Goal: Information Seeking & Learning: Learn about a topic

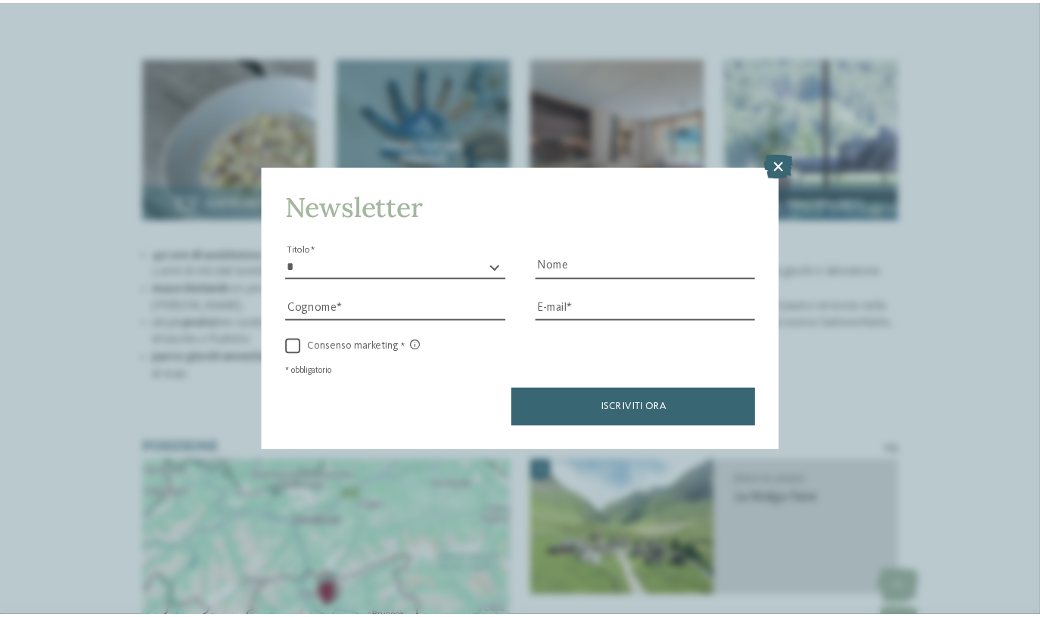
scroll to position [1856, 0]
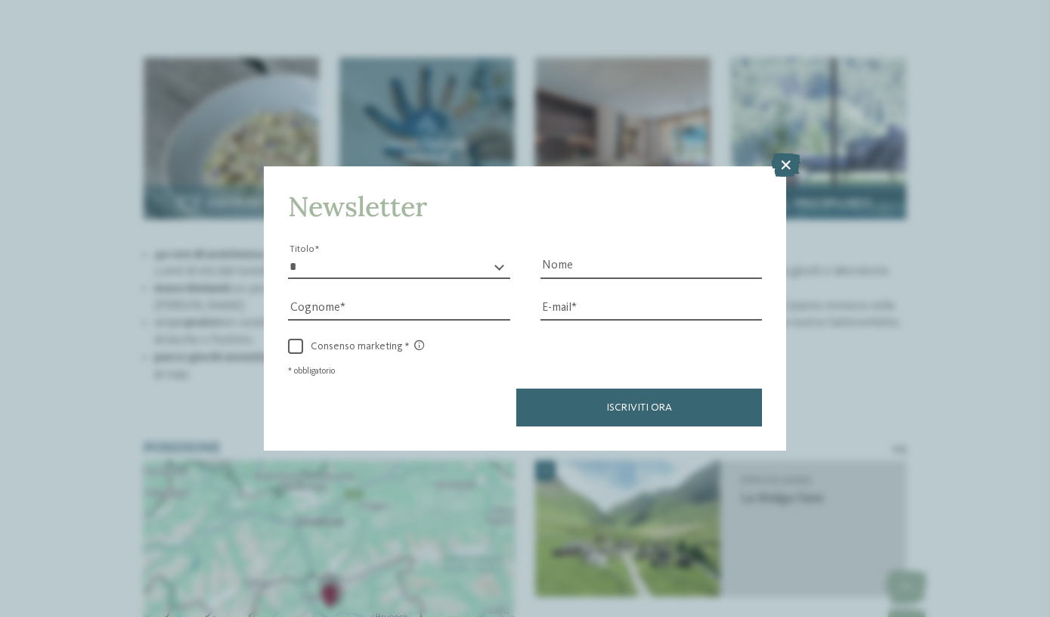
drag, startPoint x: 789, startPoint y: 166, endPoint x: 738, endPoint y: 153, distance: 52.3
click at [789, 166] on icon at bounding box center [785, 165] width 29 height 24
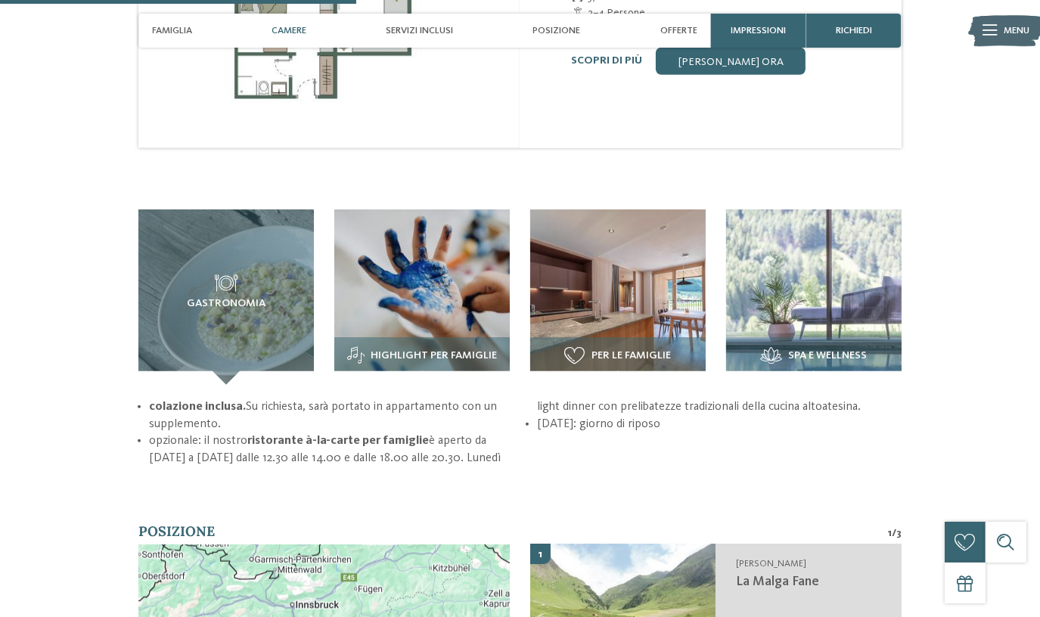
scroll to position [1718, 0]
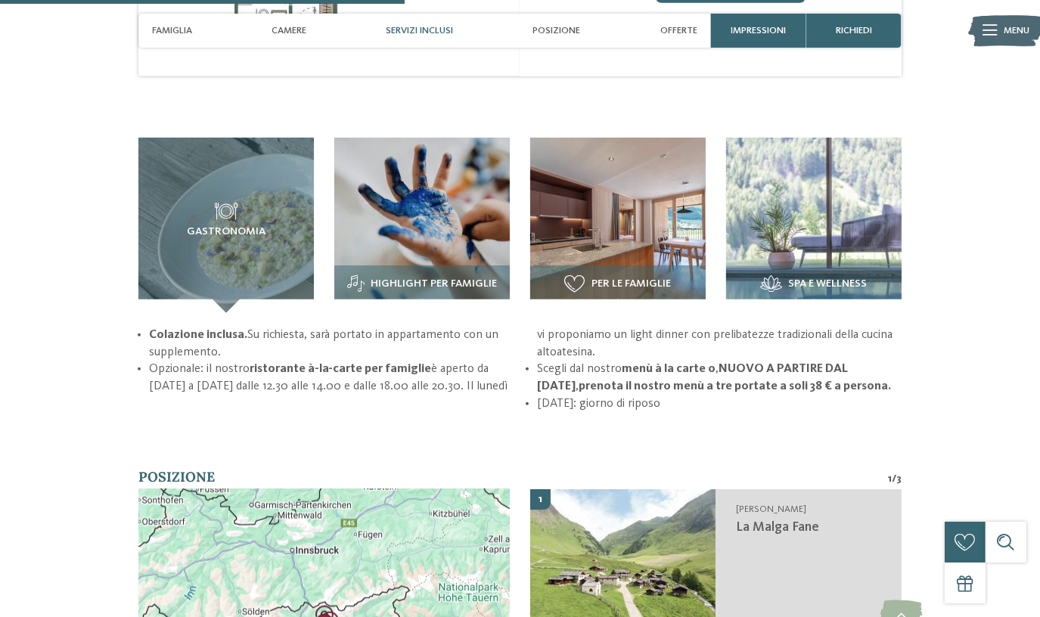
scroll to position [1787, 0]
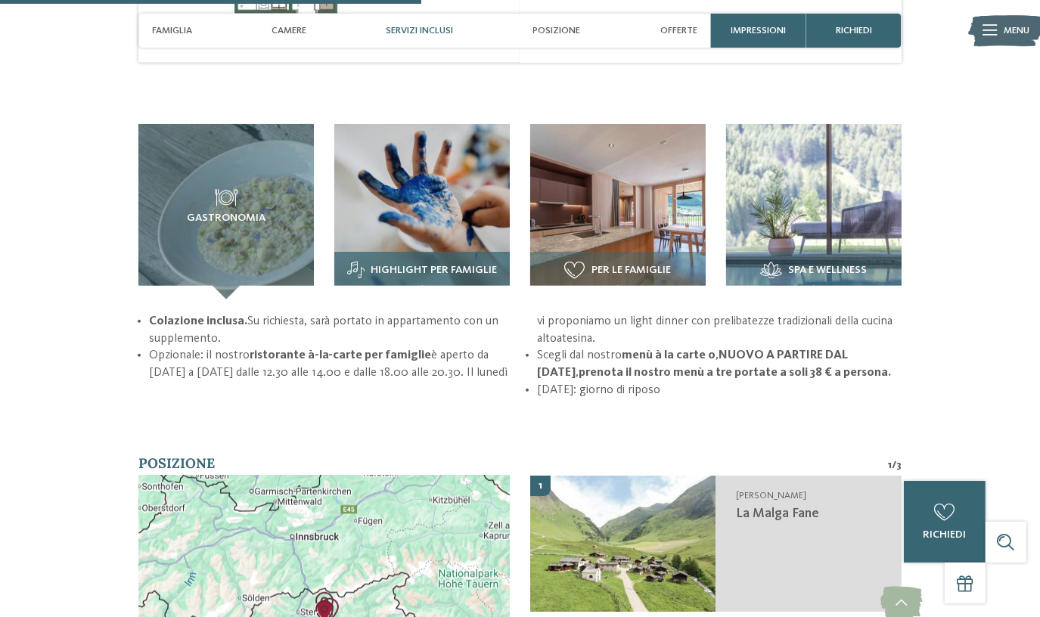
click at [412, 138] on img at bounding box center [421, 211] width 175 height 175
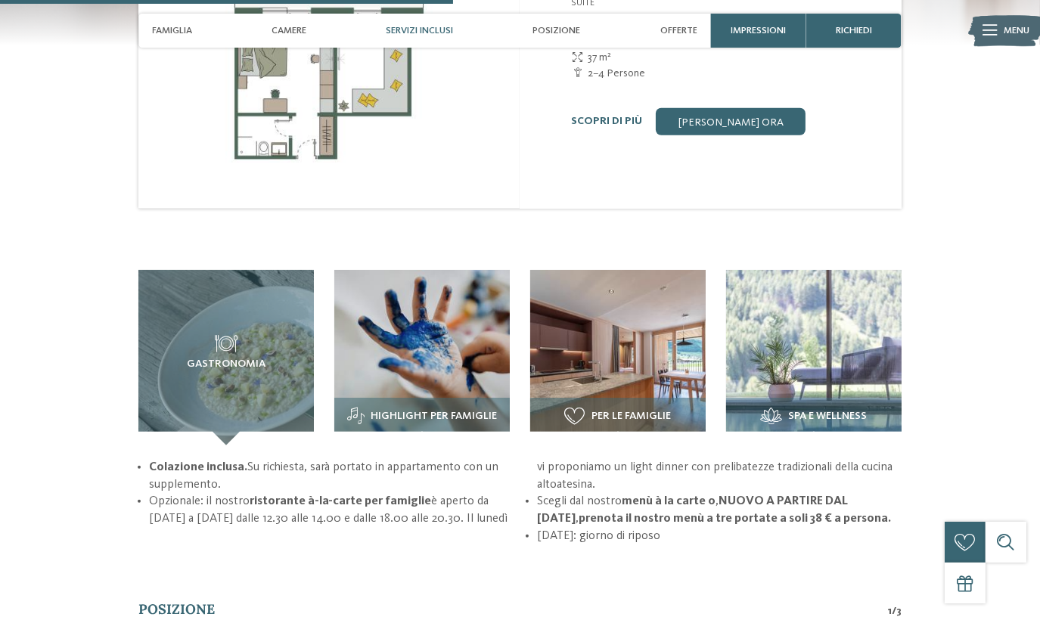
scroll to position [1924, 0]
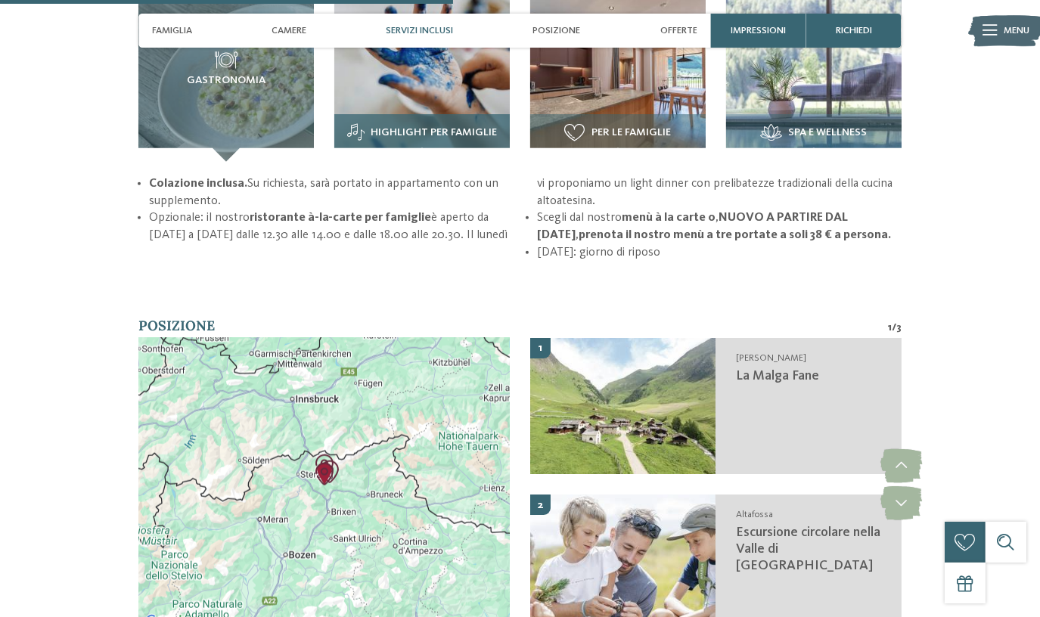
click at [438, 76] on img at bounding box center [421, 73] width 175 height 175
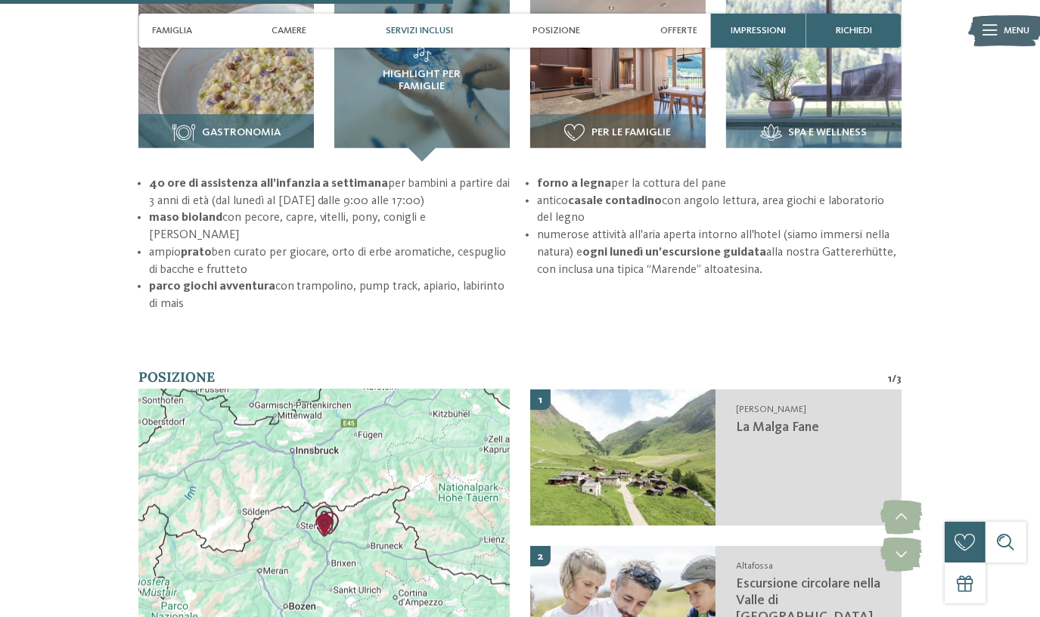
click at [200, 57] on img at bounding box center [225, 73] width 175 height 175
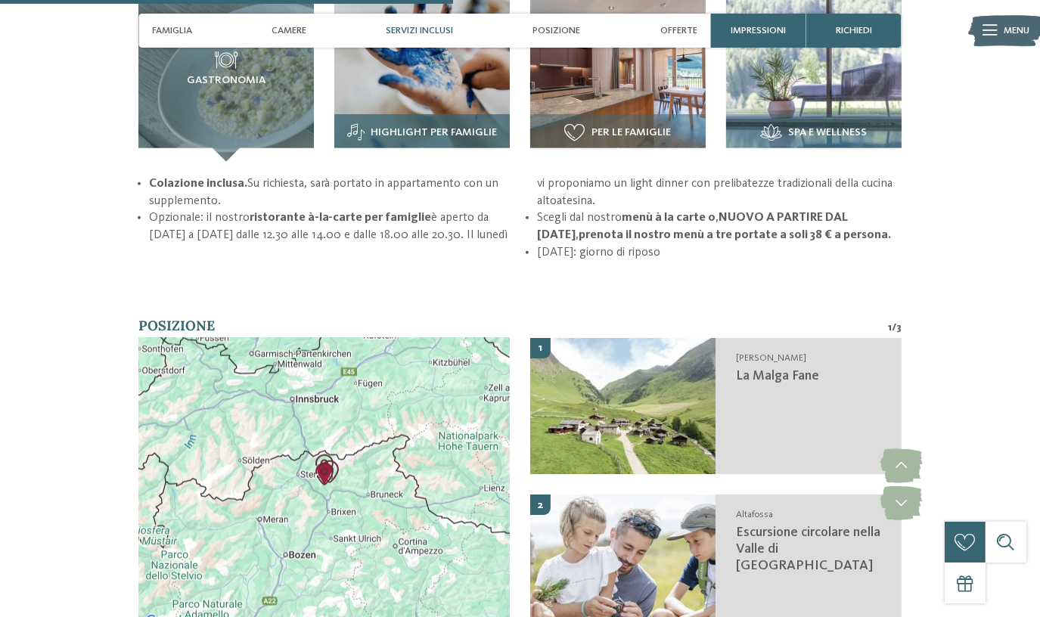
click at [436, 75] on img at bounding box center [421, 73] width 175 height 175
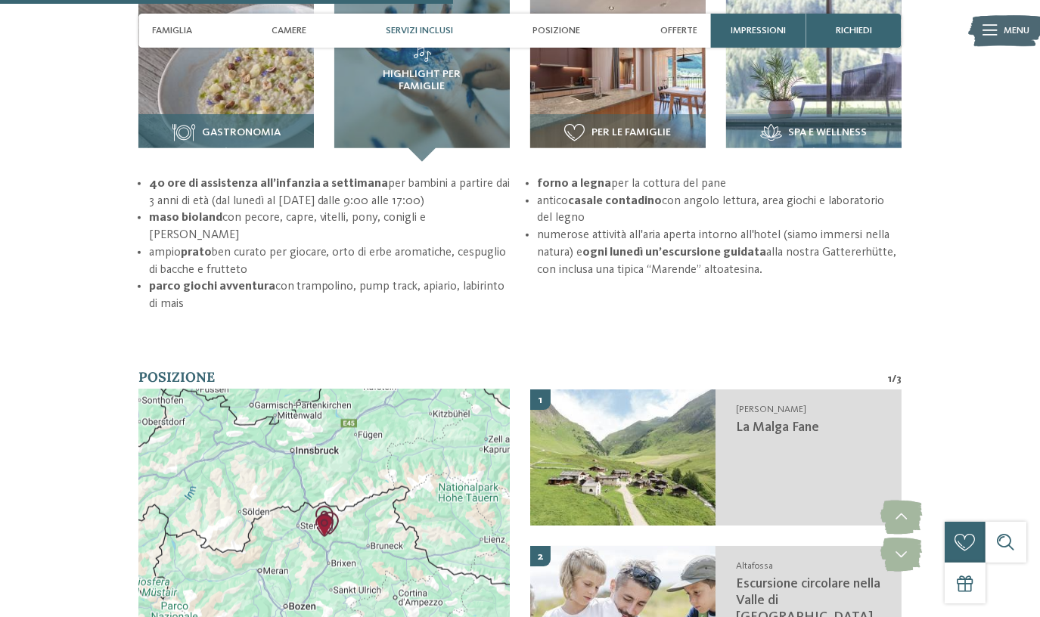
click at [271, 70] on img at bounding box center [225, 73] width 175 height 175
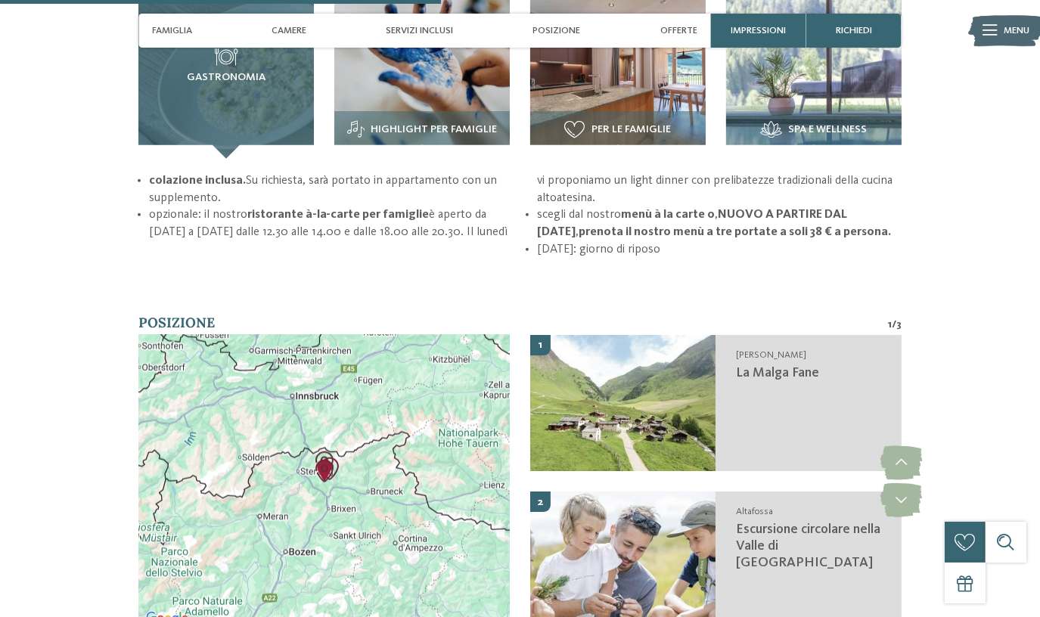
scroll to position [1787, 0]
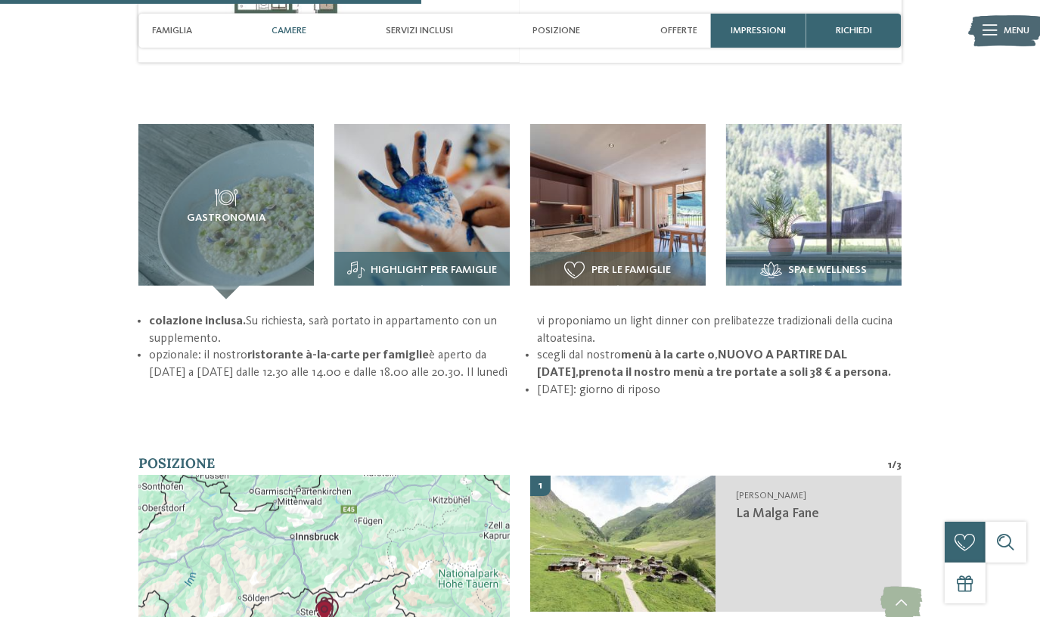
click at [409, 208] on img at bounding box center [421, 211] width 175 height 175
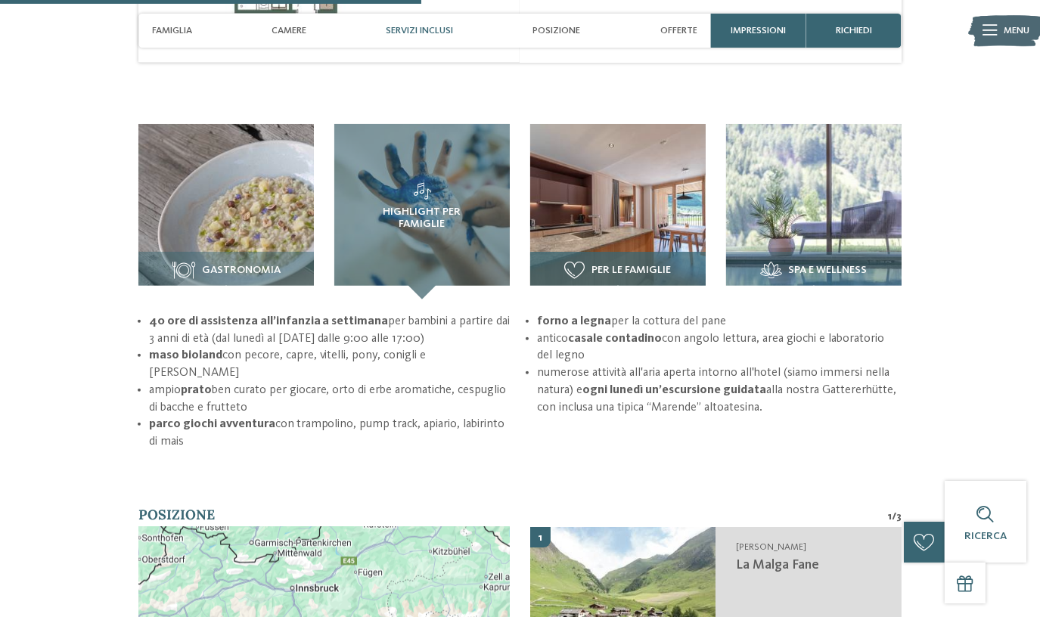
click at [640, 202] on img at bounding box center [617, 211] width 175 height 175
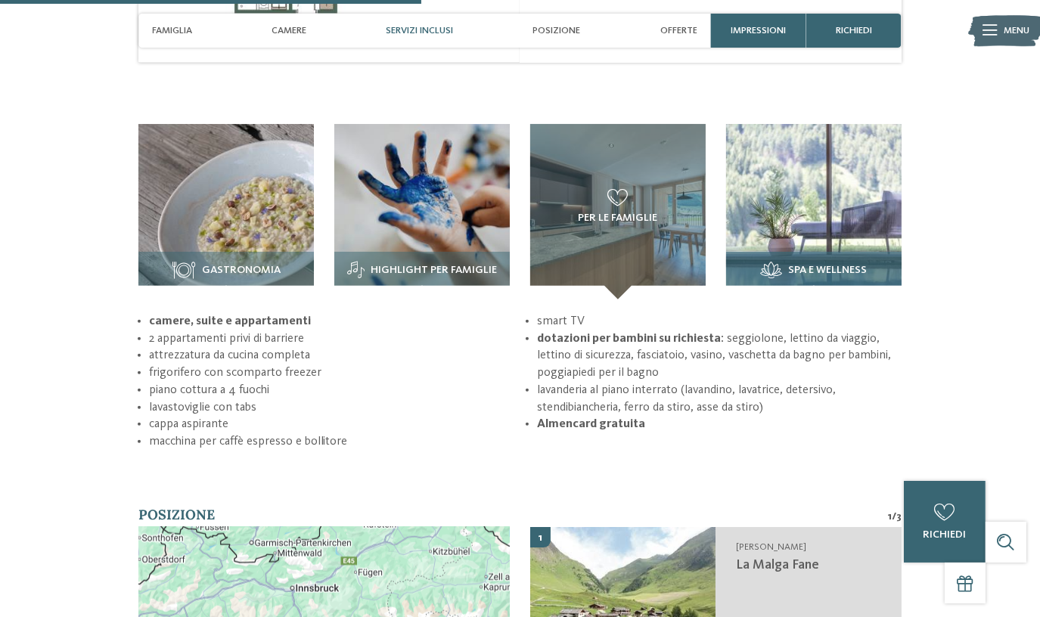
click at [789, 187] on img at bounding box center [813, 211] width 175 height 175
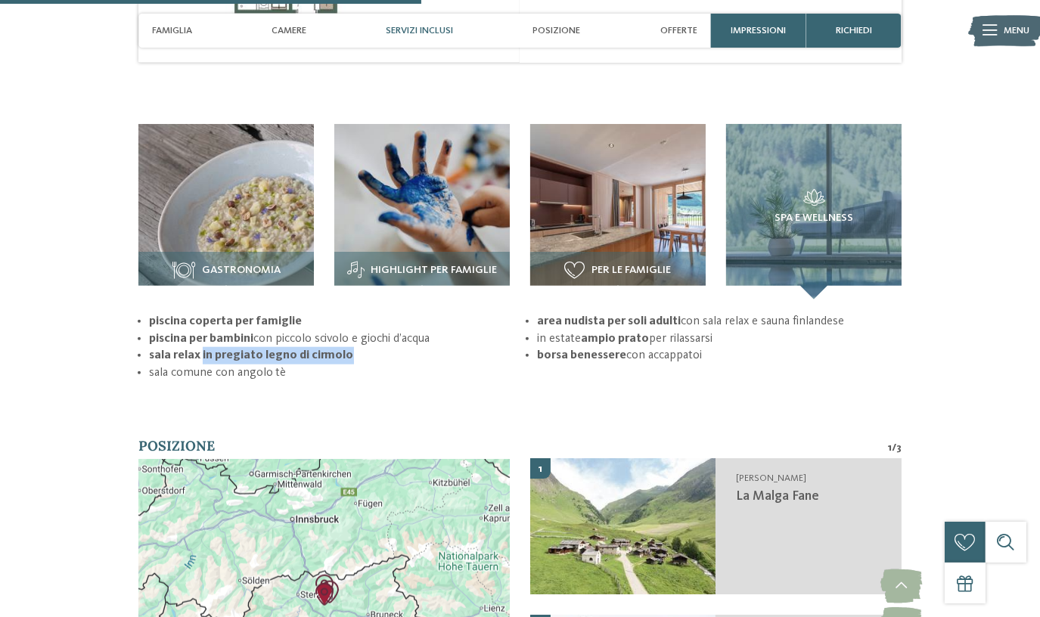
drag, startPoint x: 200, startPoint y: 322, endPoint x: 413, endPoint y: 320, distance: 213.2
click at [413, 347] on li "sala relax in pregiato legno di cirmolo" at bounding box center [331, 355] width 364 height 17
copy strong "in pregiato legno di cirmolo"
click at [612, 197] on img at bounding box center [617, 211] width 175 height 175
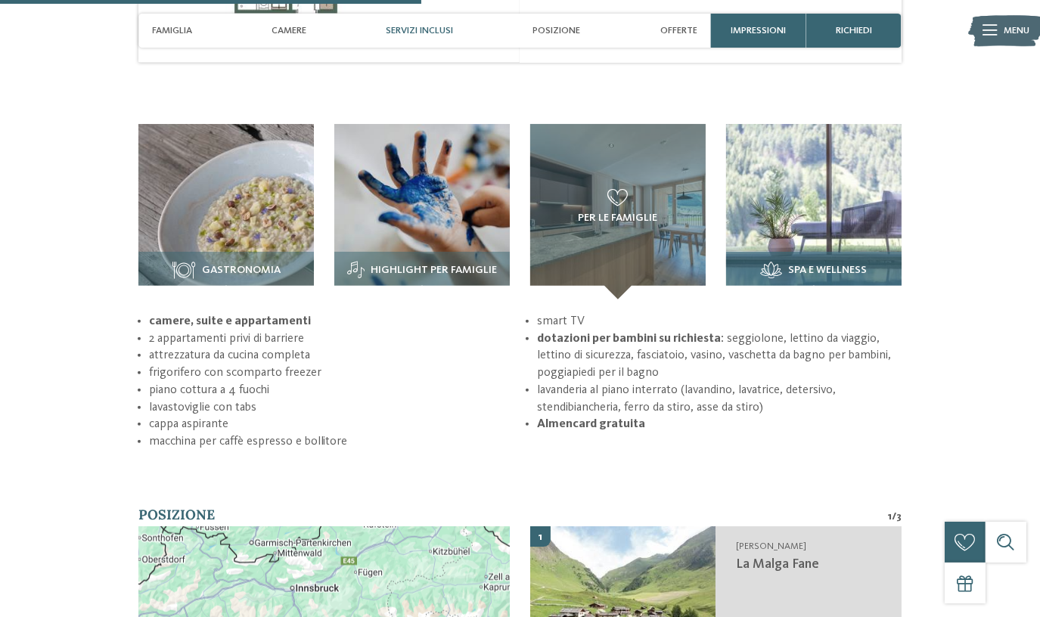
click at [776, 194] on img at bounding box center [813, 211] width 175 height 175
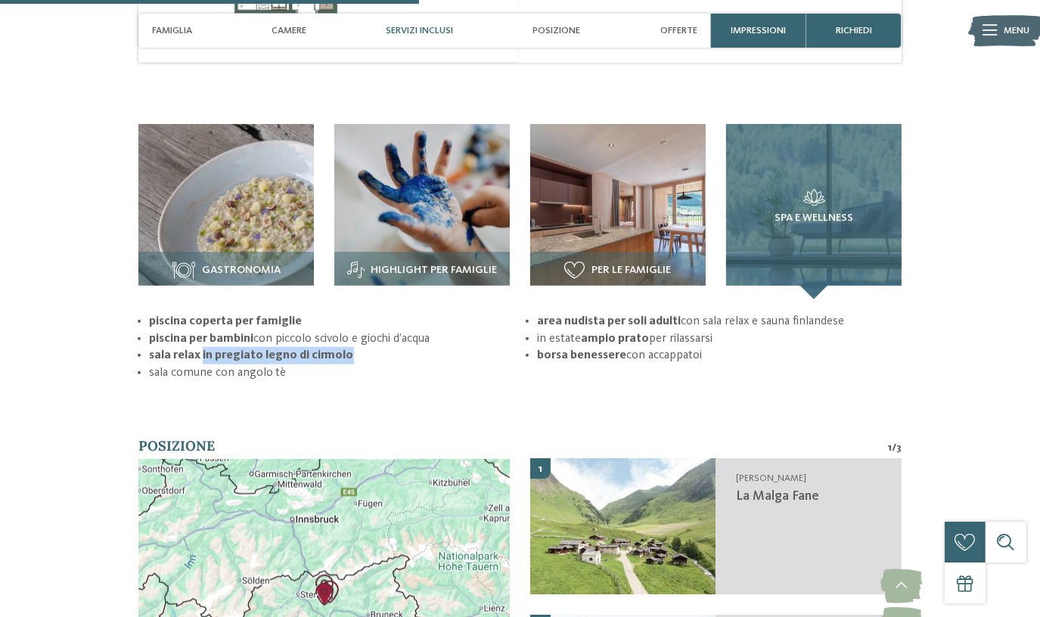
scroll to position [1718, 0]
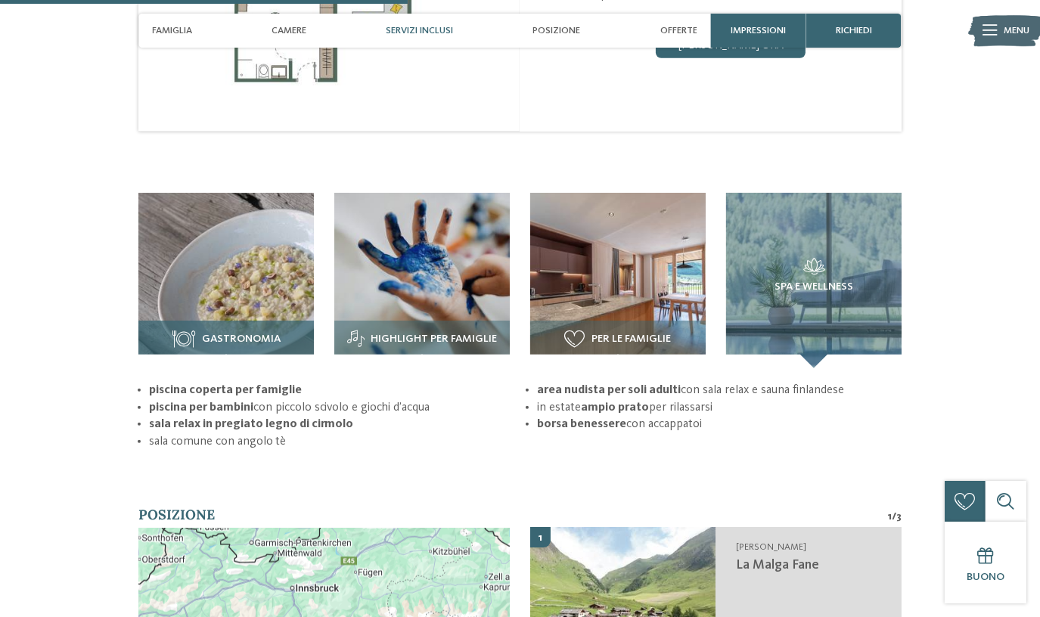
click at [251, 333] on span "Gastronomia" at bounding box center [241, 339] width 79 height 12
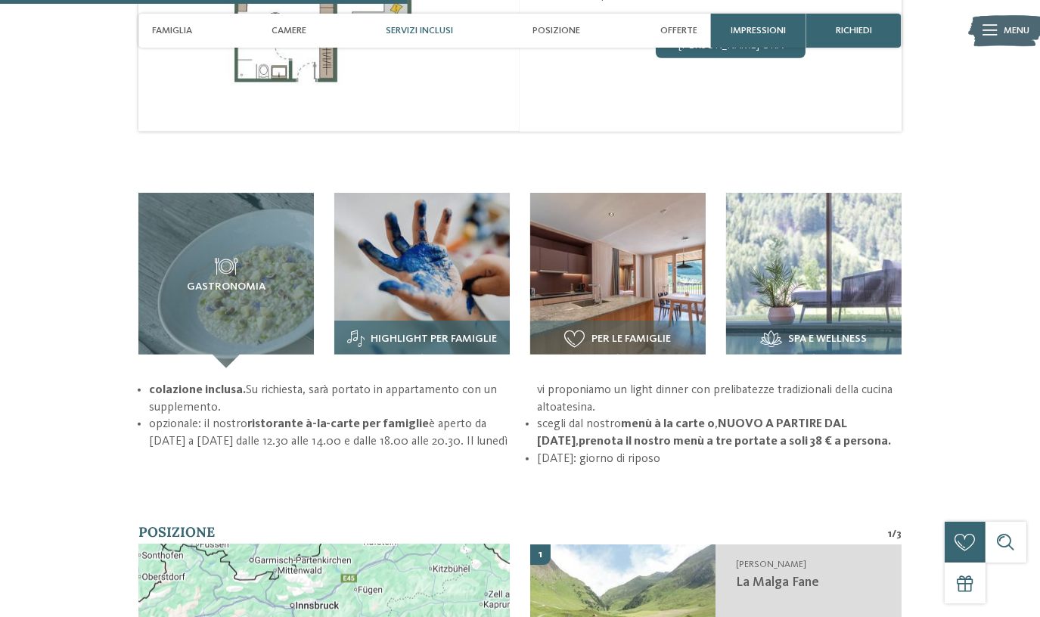
click at [446, 321] on div "Highlight per famiglie" at bounding box center [421, 345] width 175 height 48
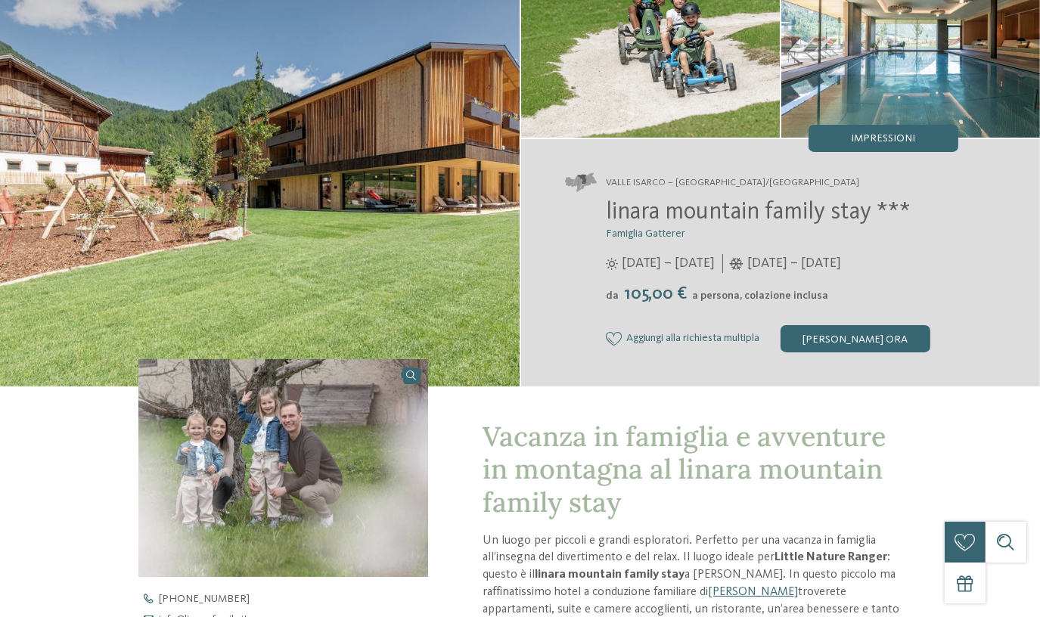
scroll to position [0, 0]
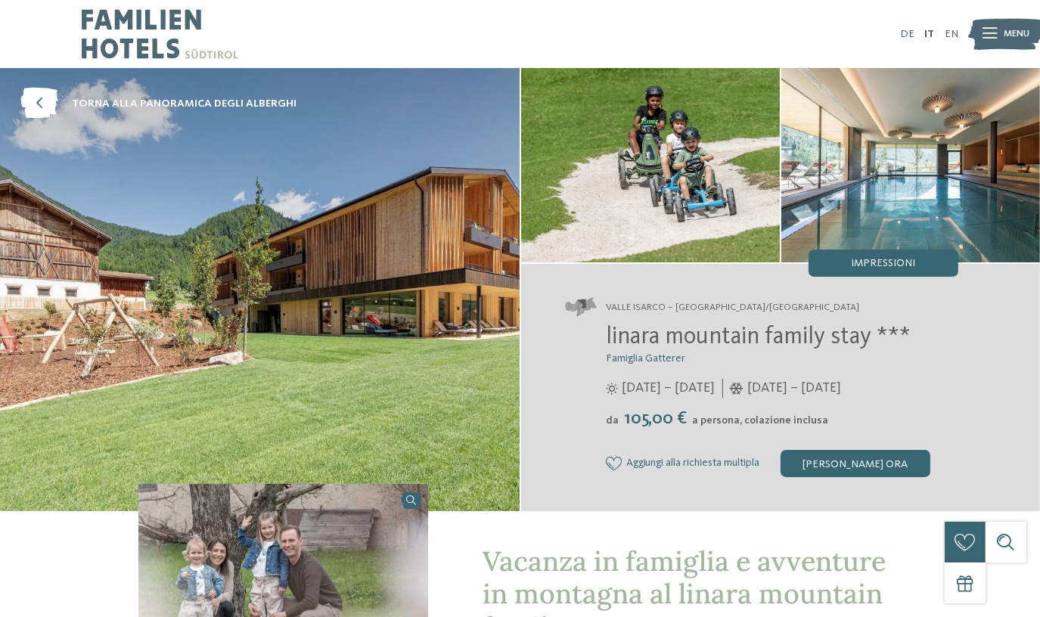
click at [907, 39] on link "DE" at bounding box center [907, 34] width 14 height 11
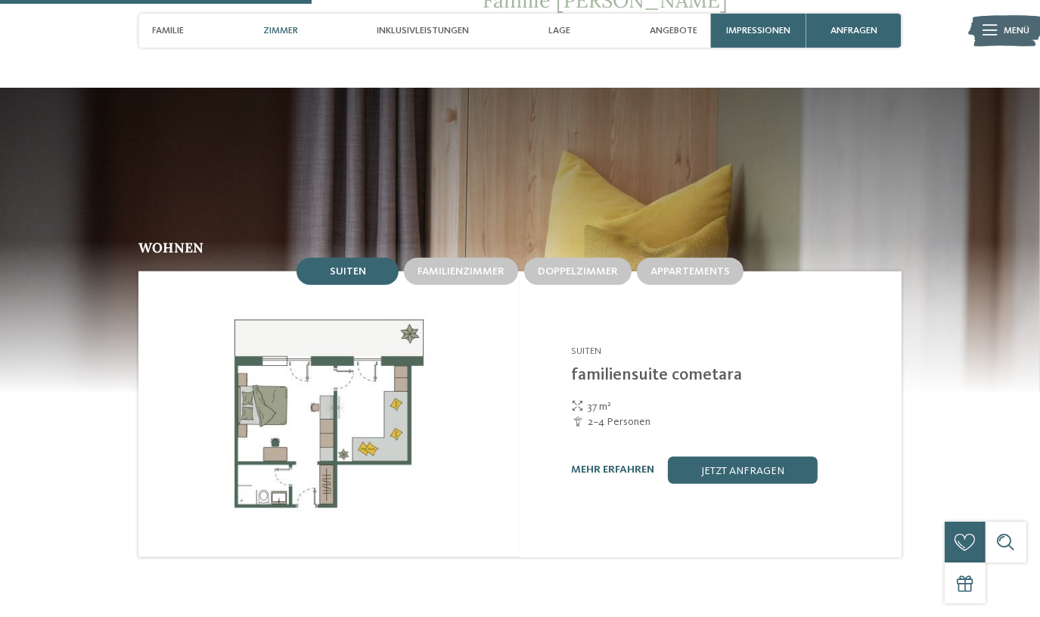
scroll to position [1718, 0]
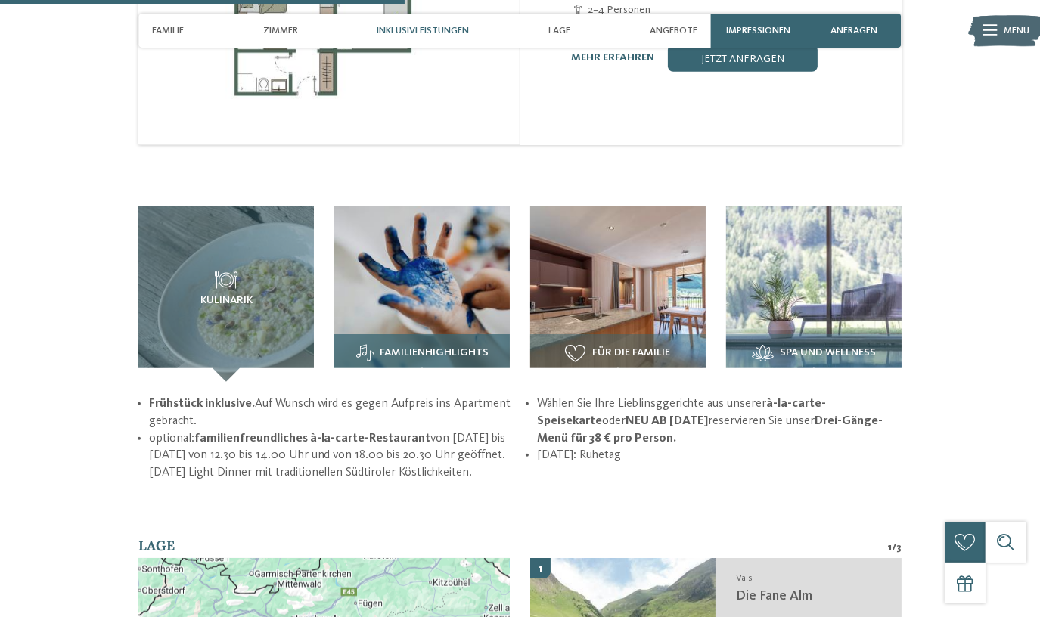
click at [429, 299] on img at bounding box center [421, 293] width 175 height 175
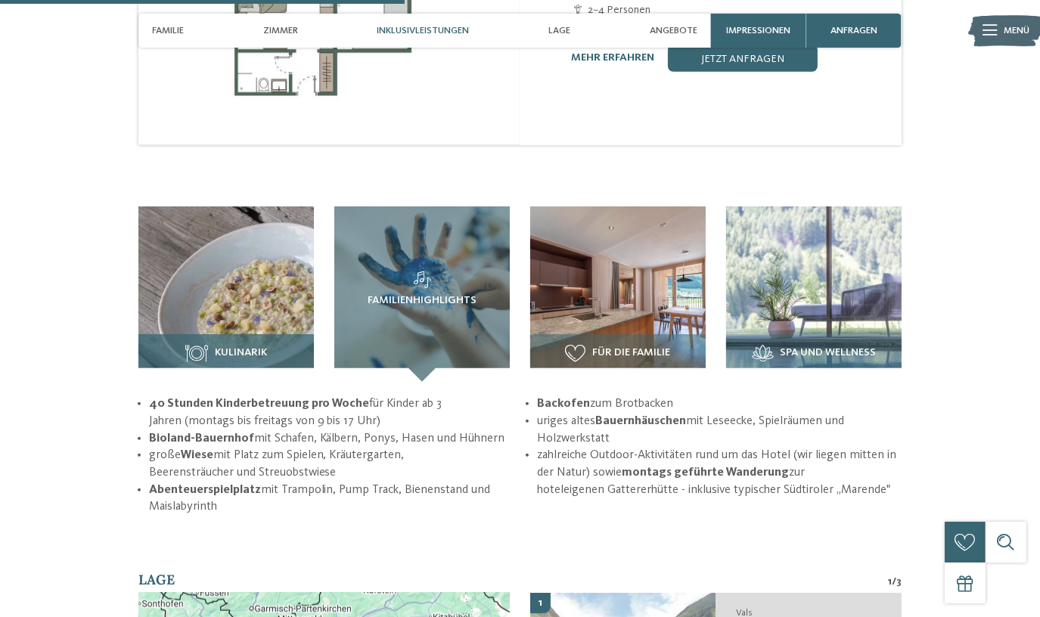
click at [219, 250] on img at bounding box center [225, 293] width 175 height 175
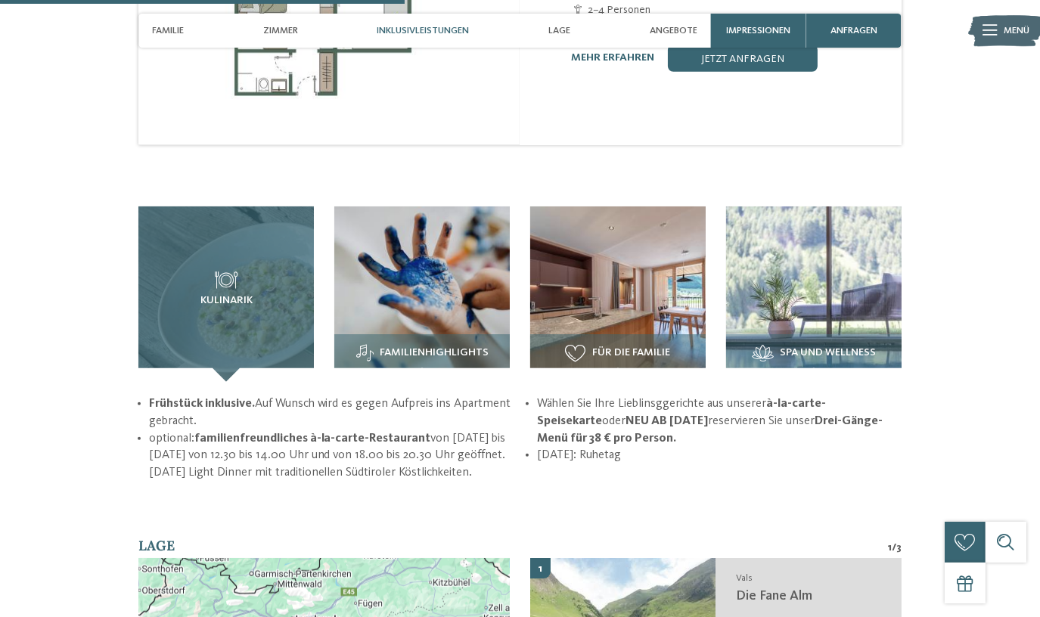
click at [249, 293] on div "Kulinarik" at bounding box center [225, 293] width 175 height 175
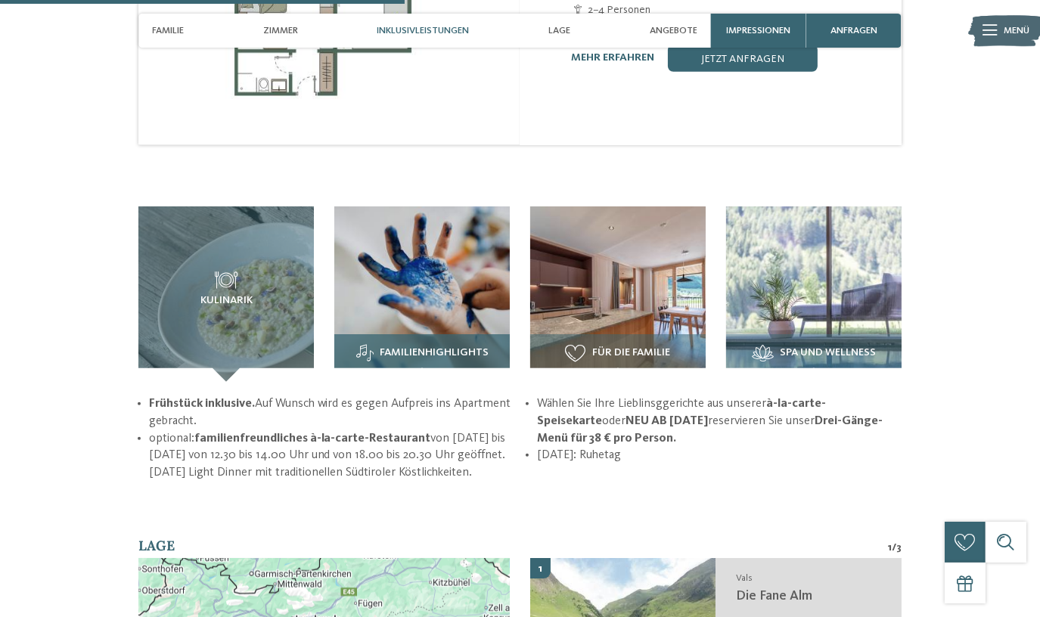
click at [393, 280] on img at bounding box center [421, 293] width 175 height 175
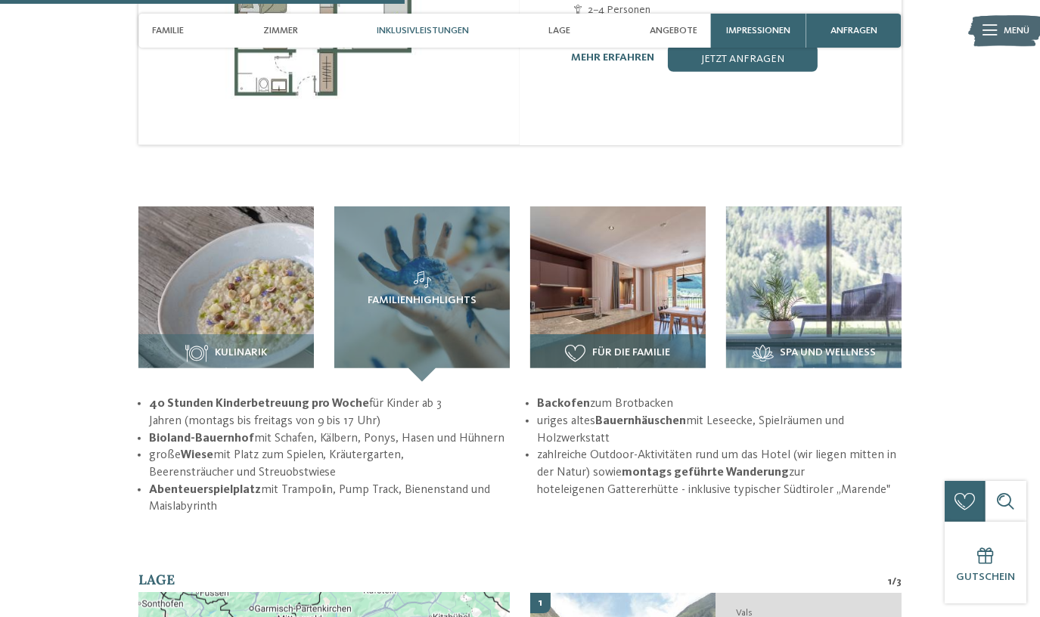
click at [615, 274] on img at bounding box center [617, 293] width 175 height 175
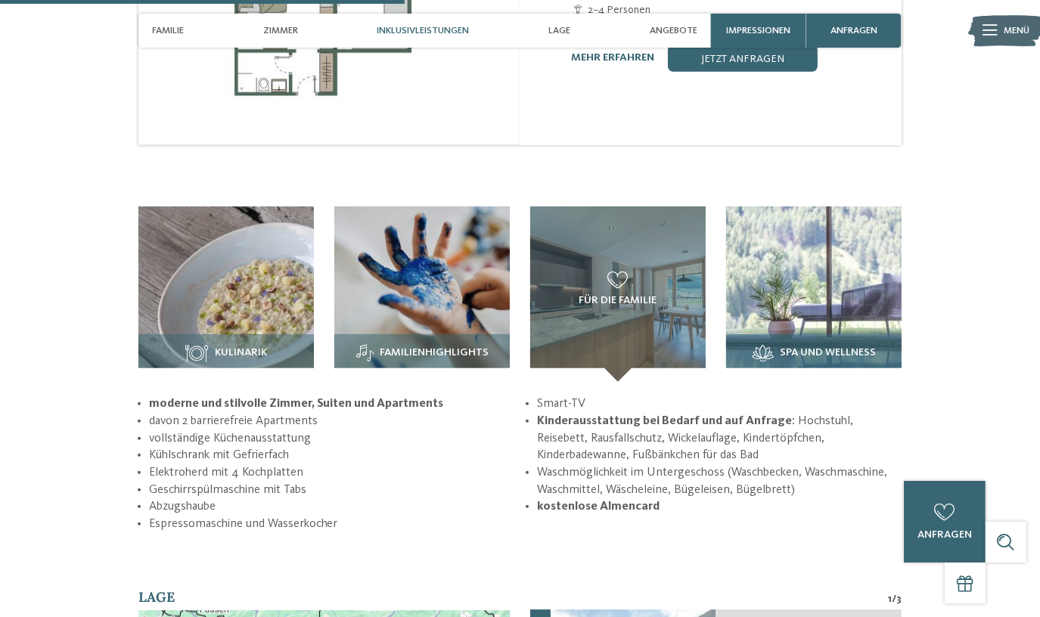
click at [802, 274] on img at bounding box center [813, 293] width 175 height 175
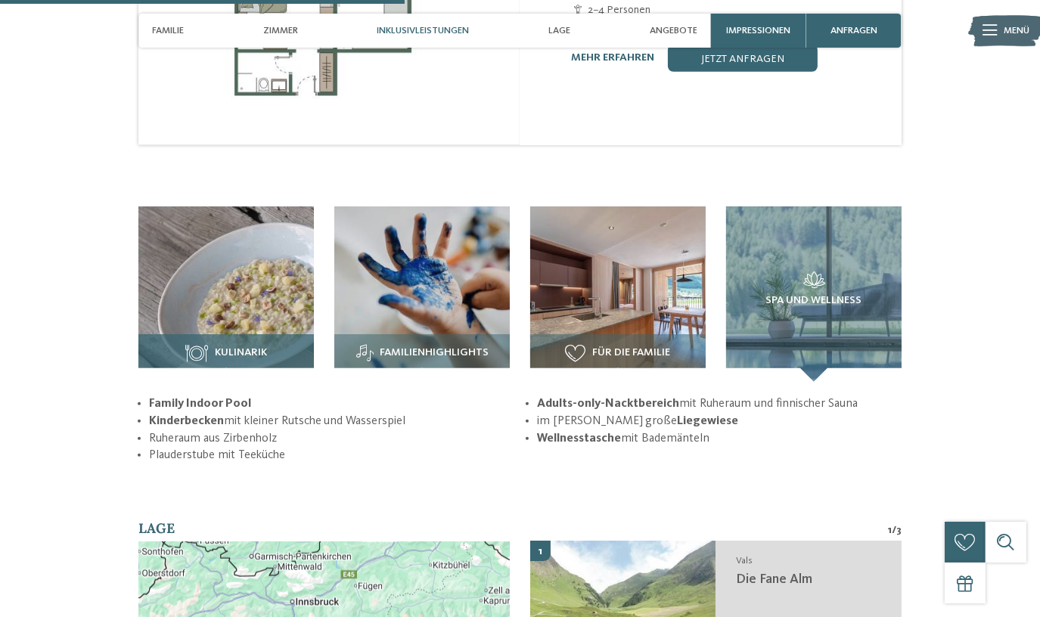
click at [244, 268] on img at bounding box center [225, 293] width 175 height 175
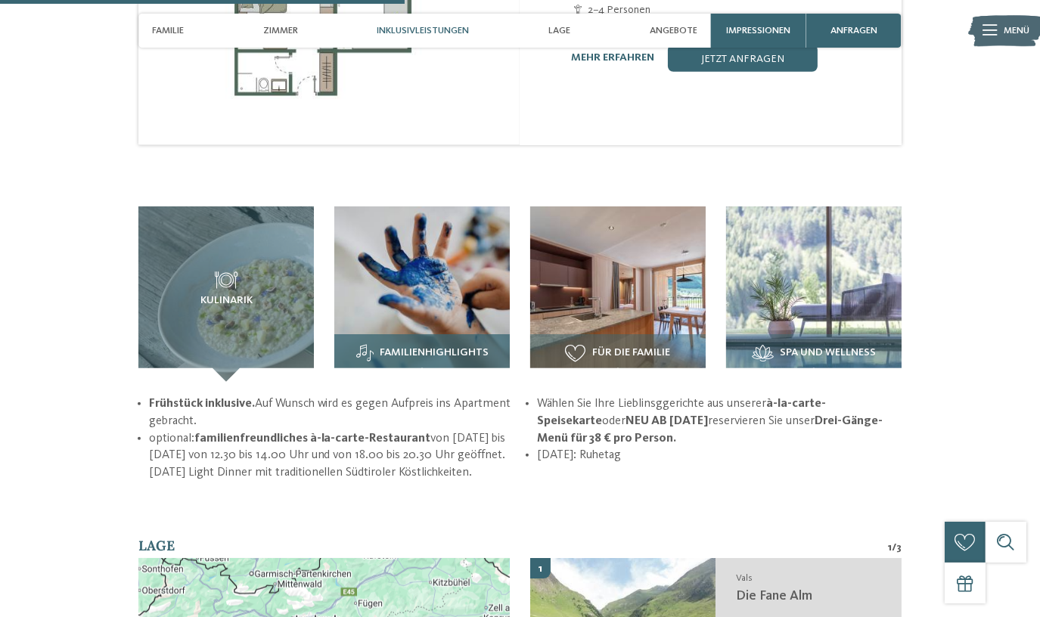
click at [415, 278] on img at bounding box center [421, 293] width 175 height 175
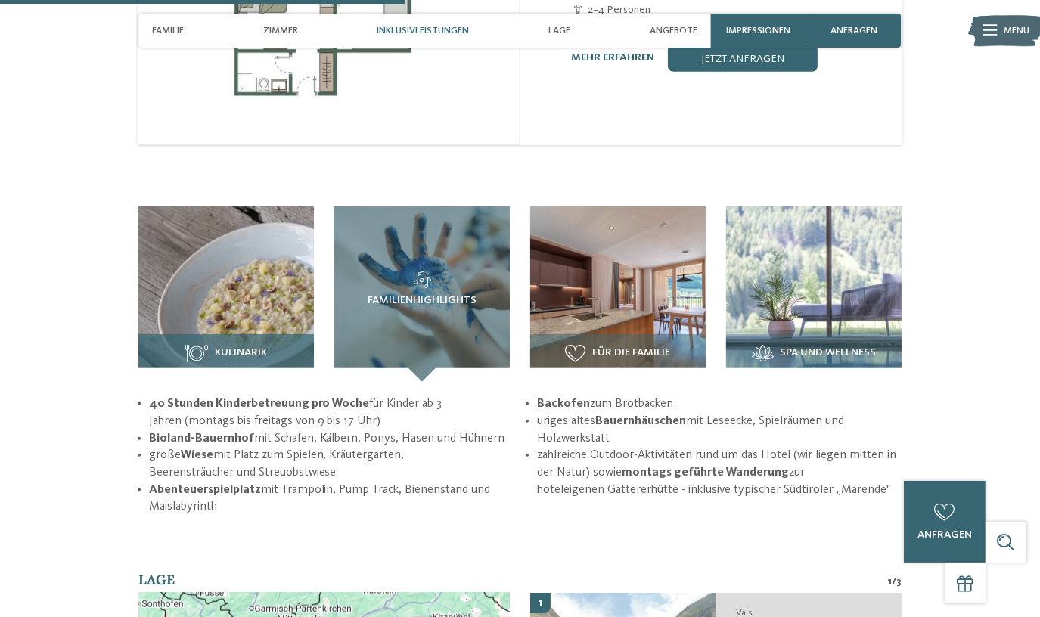
click at [230, 284] on img at bounding box center [225, 293] width 175 height 175
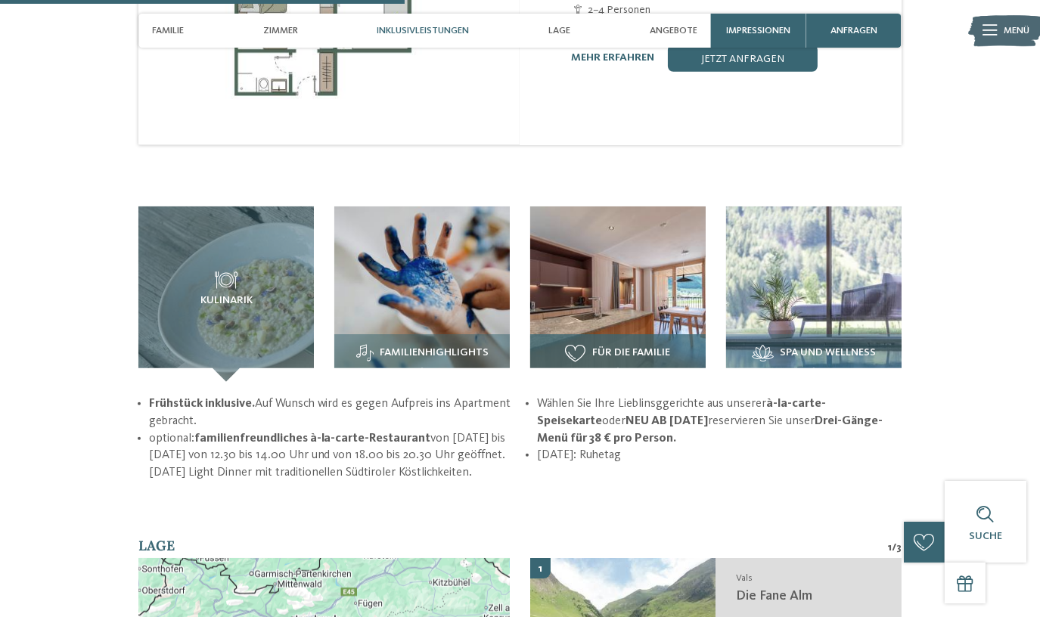
click at [653, 295] on img at bounding box center [617, 293] width 175 height 175
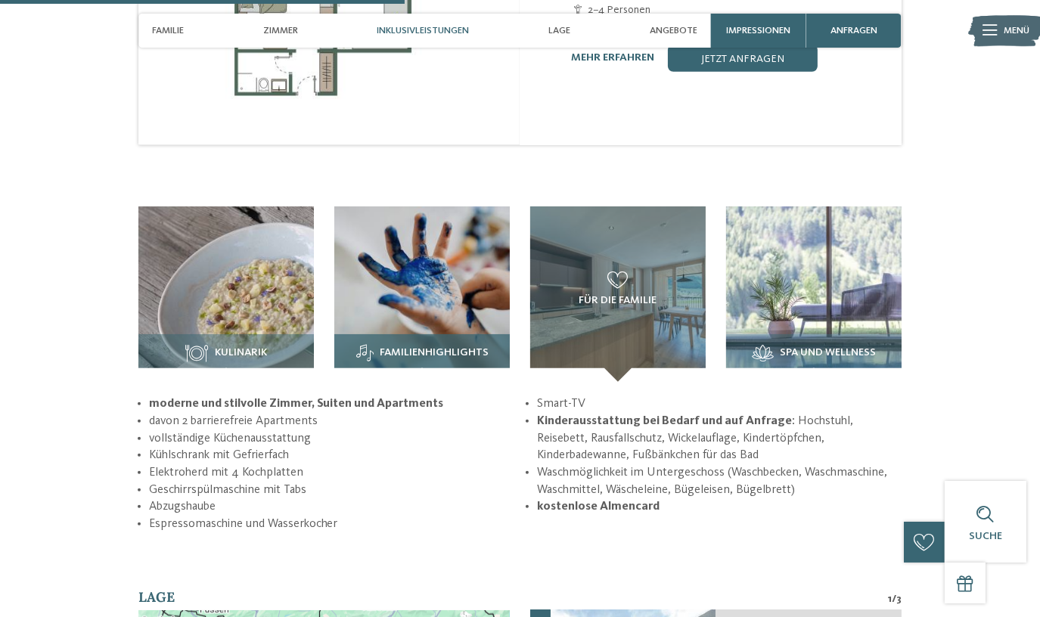
click at [439, 278] on img at bounding box center [421, 293] width 175 height 175
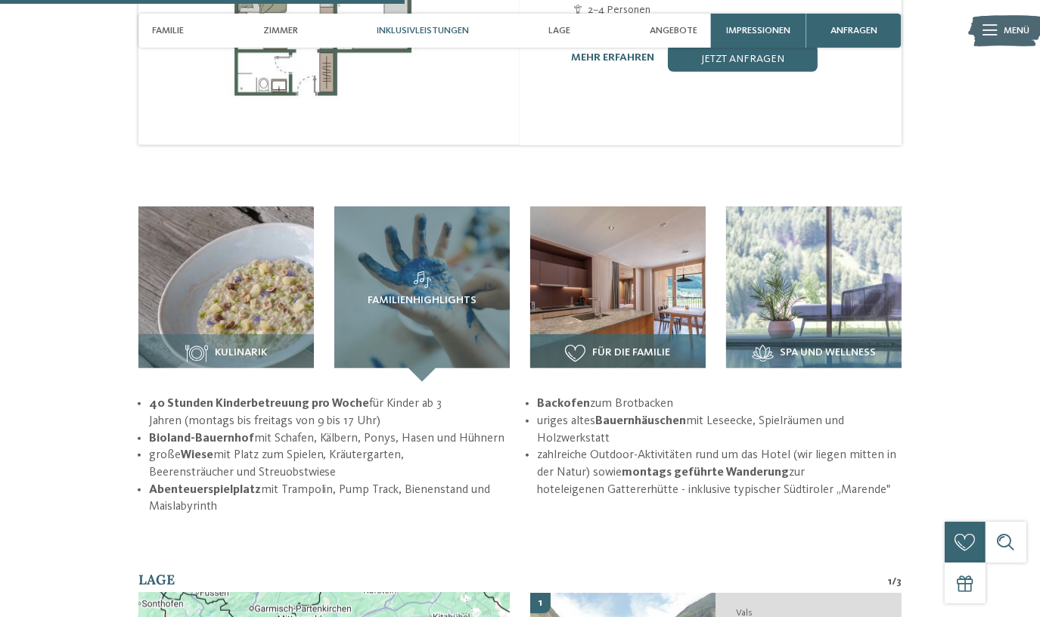
click at [604, 271] on img at bounding box center [617, 293] width 175 height 175
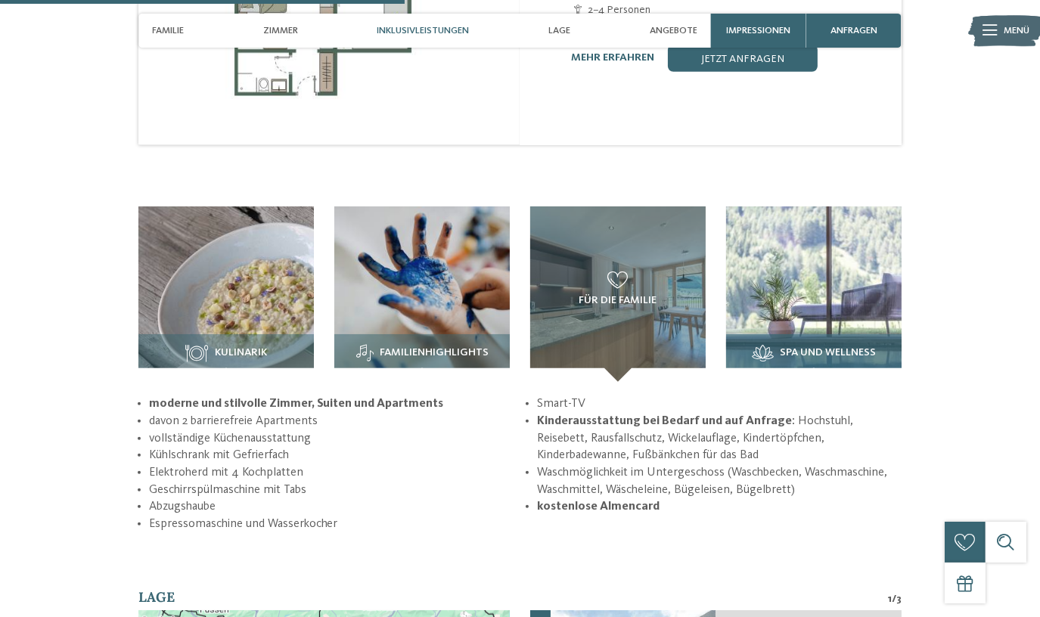
click at [829, 271] on img at bounding box center [813, 293] width 175 height 175
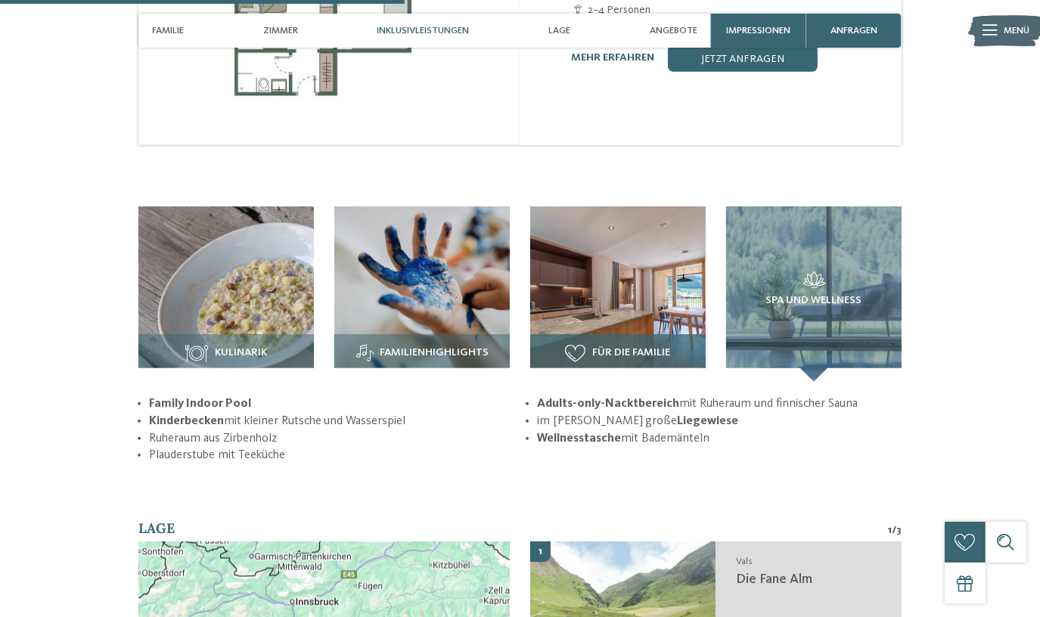
click at [642, 266] on img at bounding box center [617, 293] width 175 height 175
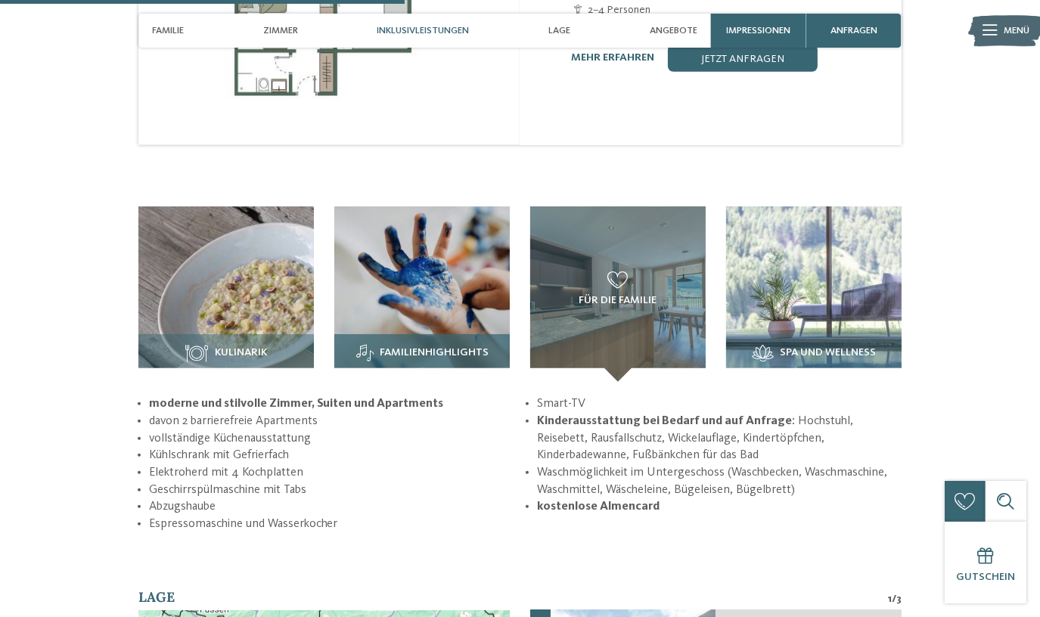
click at [420, 272] on img at bounding box center [421, 293] width 175 height 175
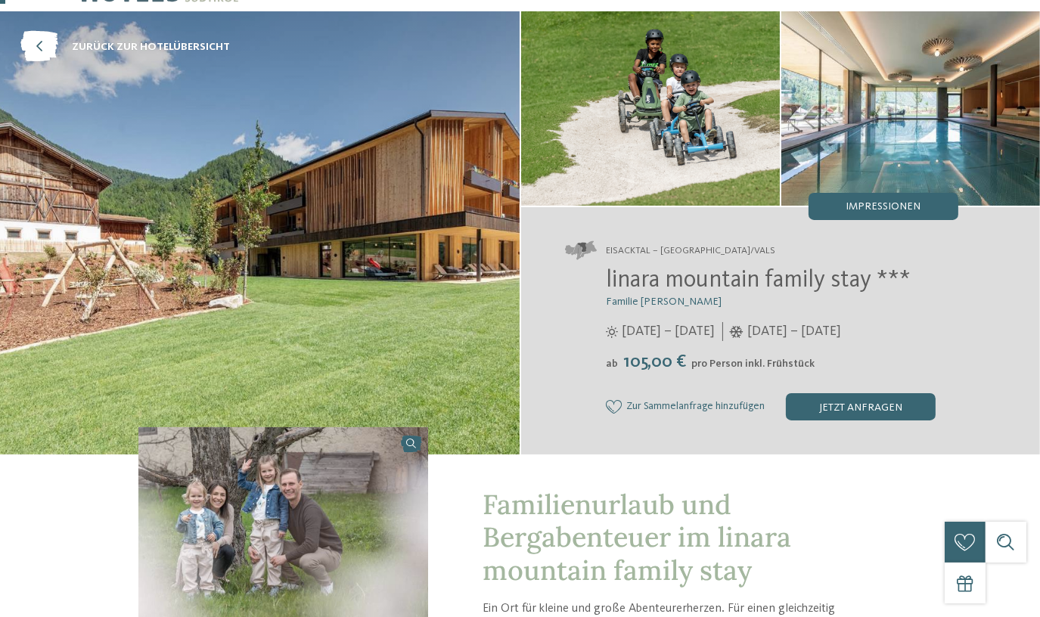
scroll to position [0, 0]
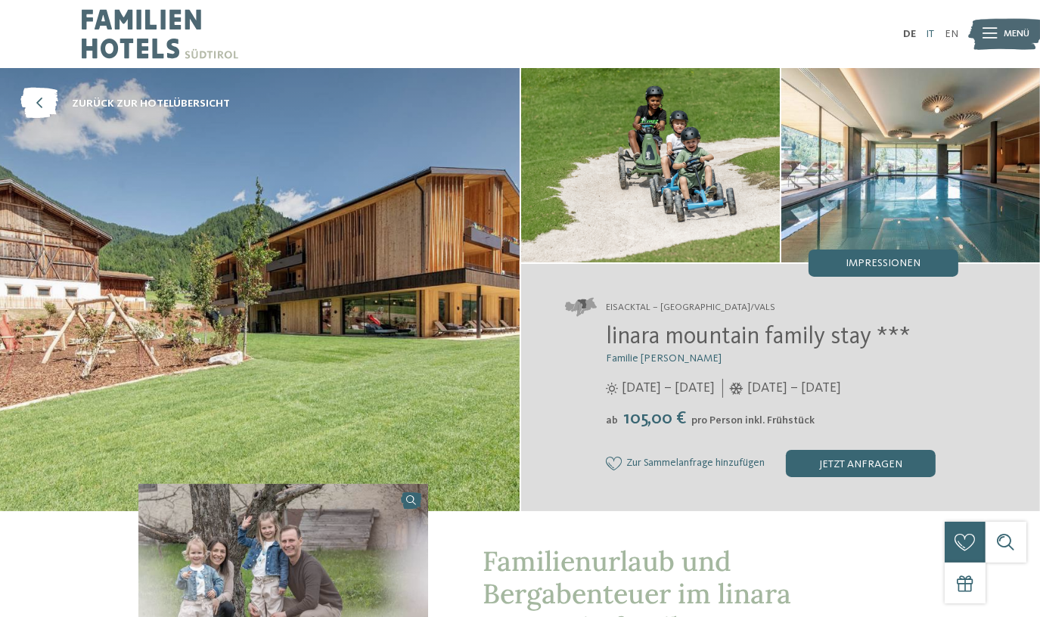
click at [932, 33] on link "IT" at bounding box center [930, 34] width 8 height 11
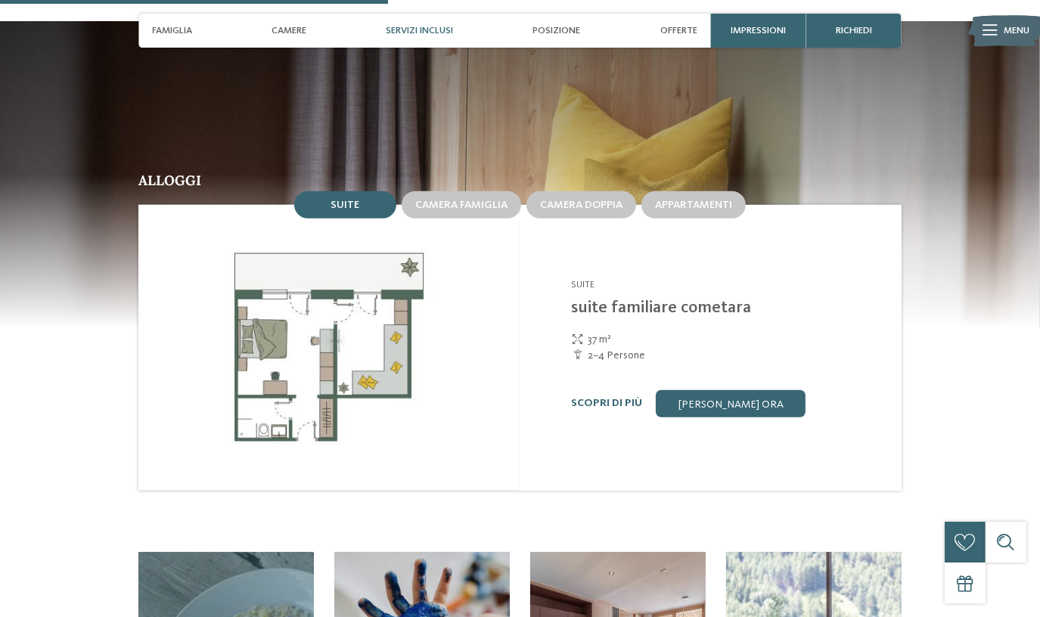
scroll to position [1649, 0]
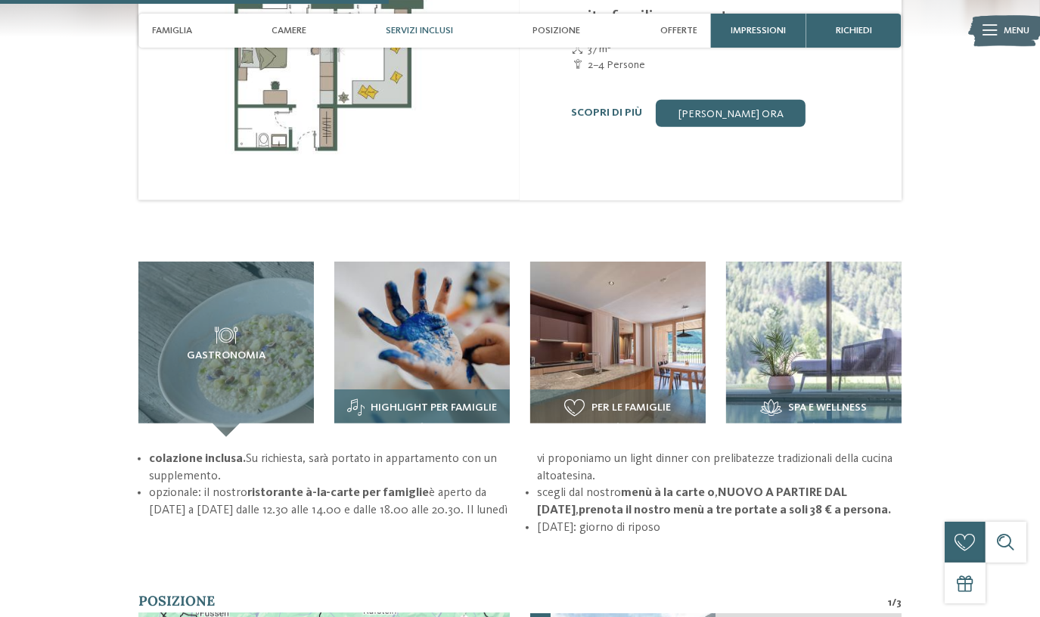
click at [441, 328] on img at bounding box center [421, 349] width 175 height 175
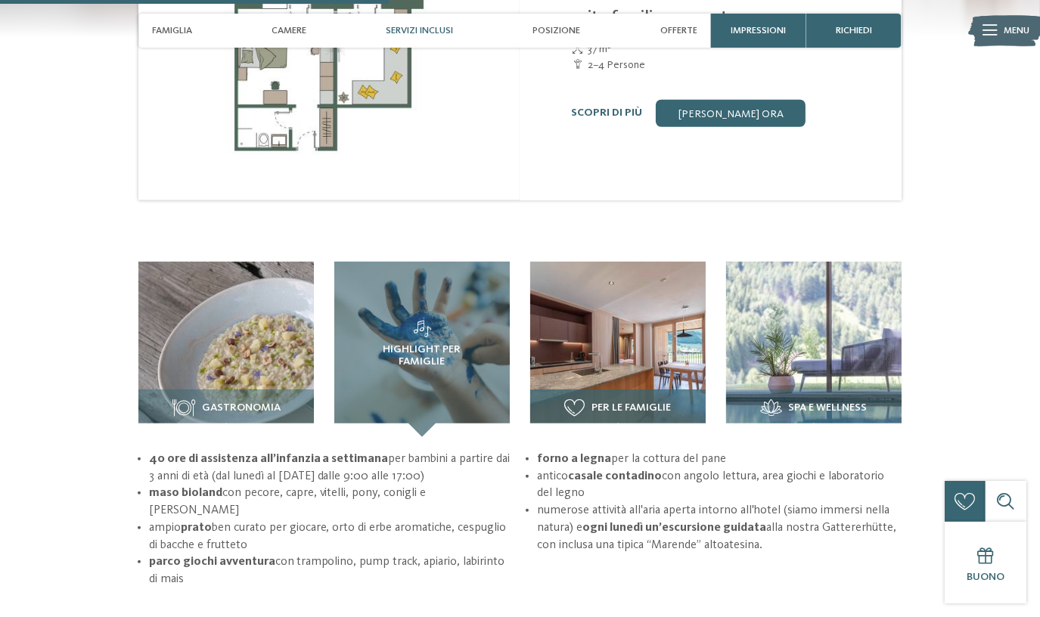
click at [639, 327] on img at bounding box center [617, 349] width 175 height 175
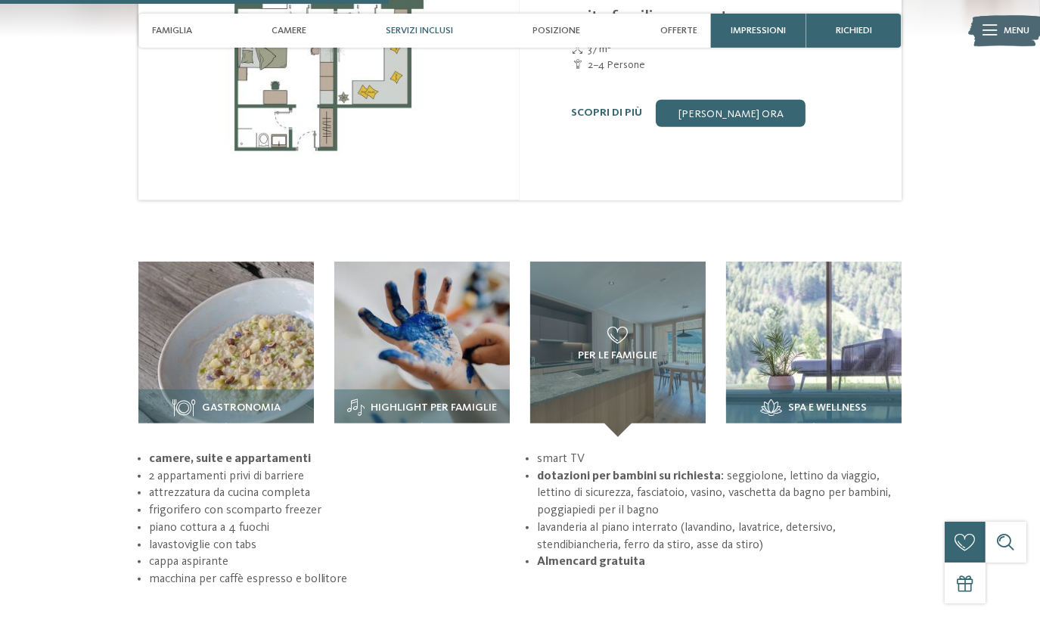
click at [831, 321] on img at bounding box center [813, 349] width 175 height 175
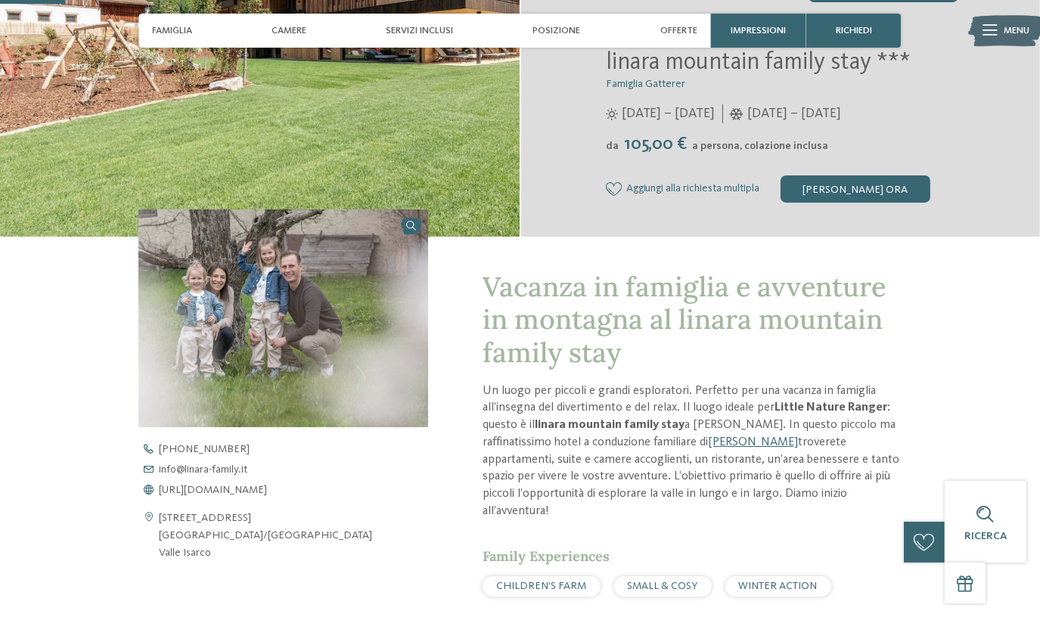
scroll to position [0, 0]
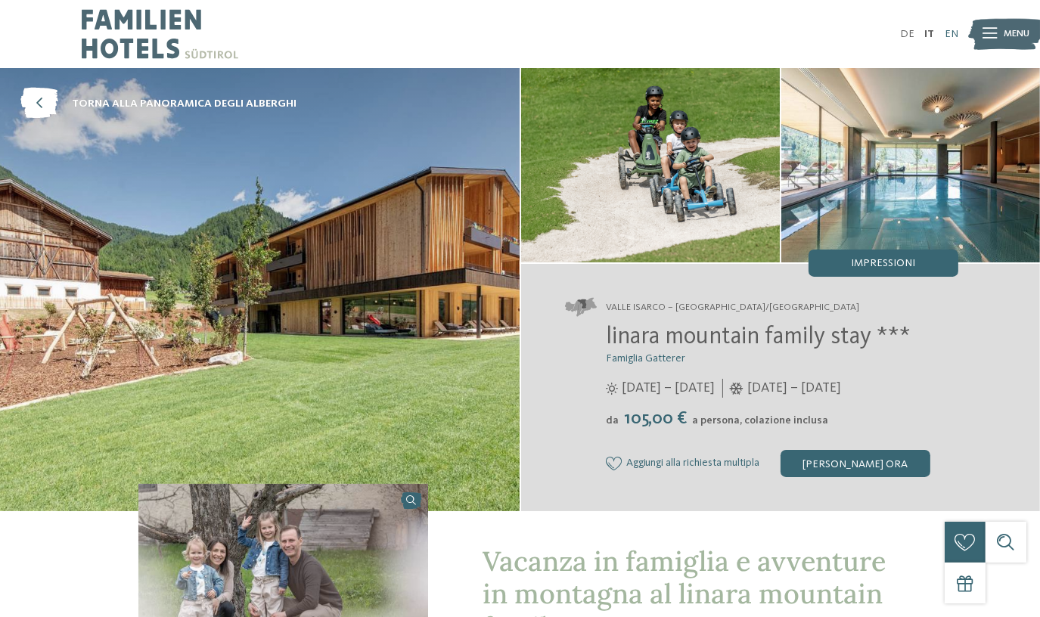
click at [948, 33] on link "EN" at bounding box center [951, 34] width 14 height 11
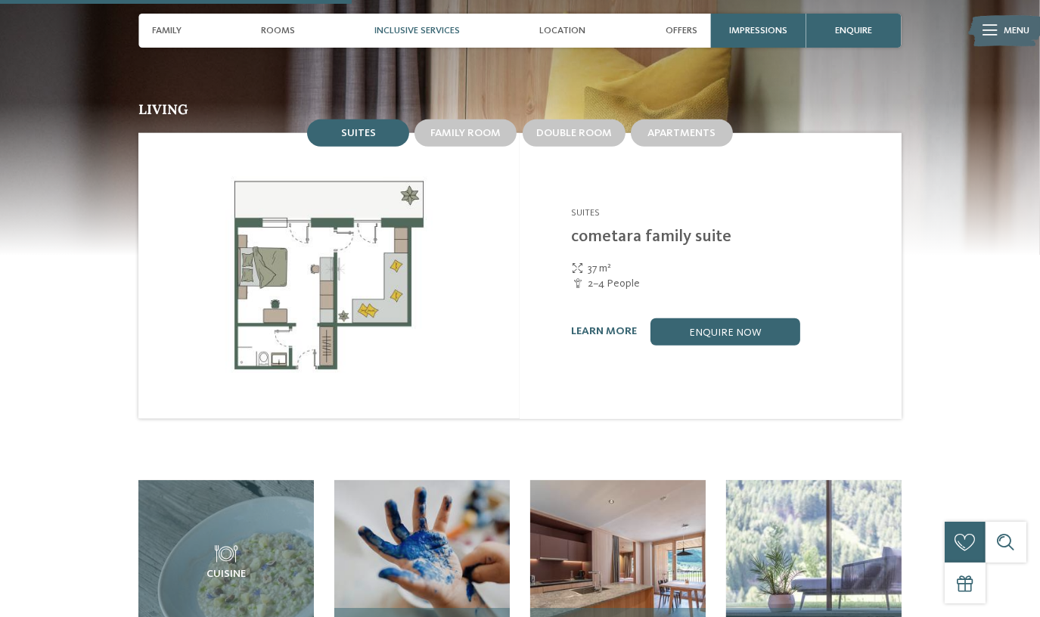
scroll to position [1718, 0]
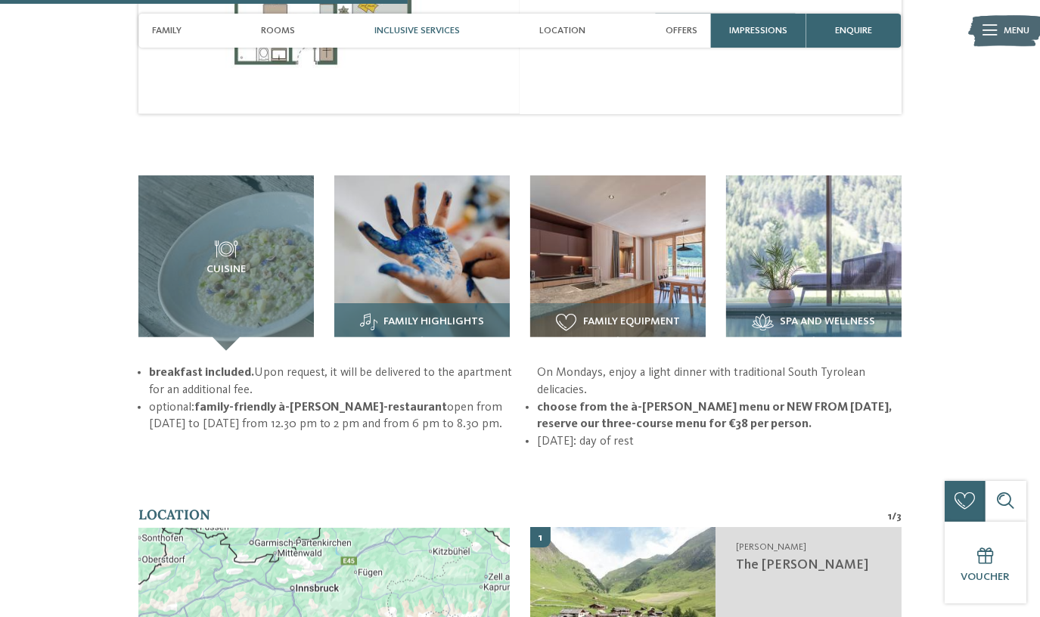
click at [441, 271] on img at bounding box center [421, 262] width 175 height 175
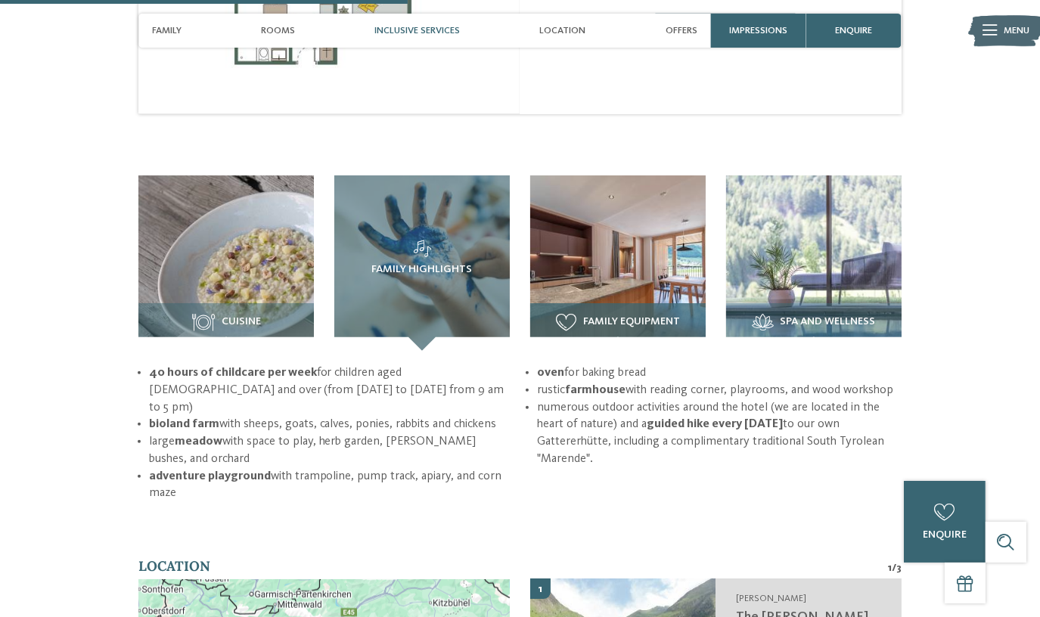
click at [605, 271] on img at bounding box center [617, 262] width 175 height 175
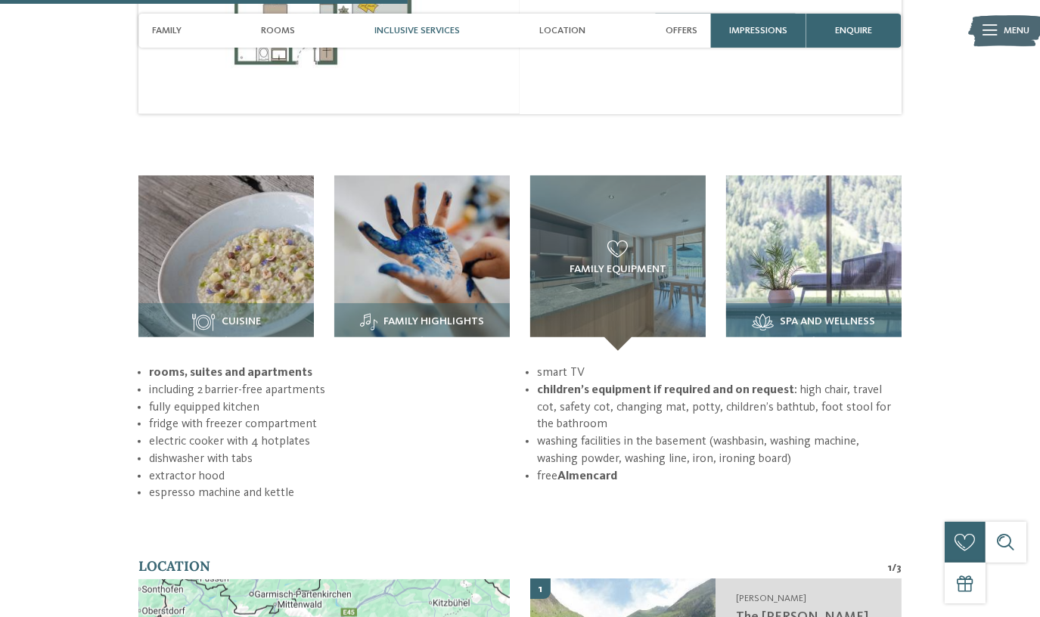
click at [814, 259] on img at bounding box center [813, 262] width 175 height 175
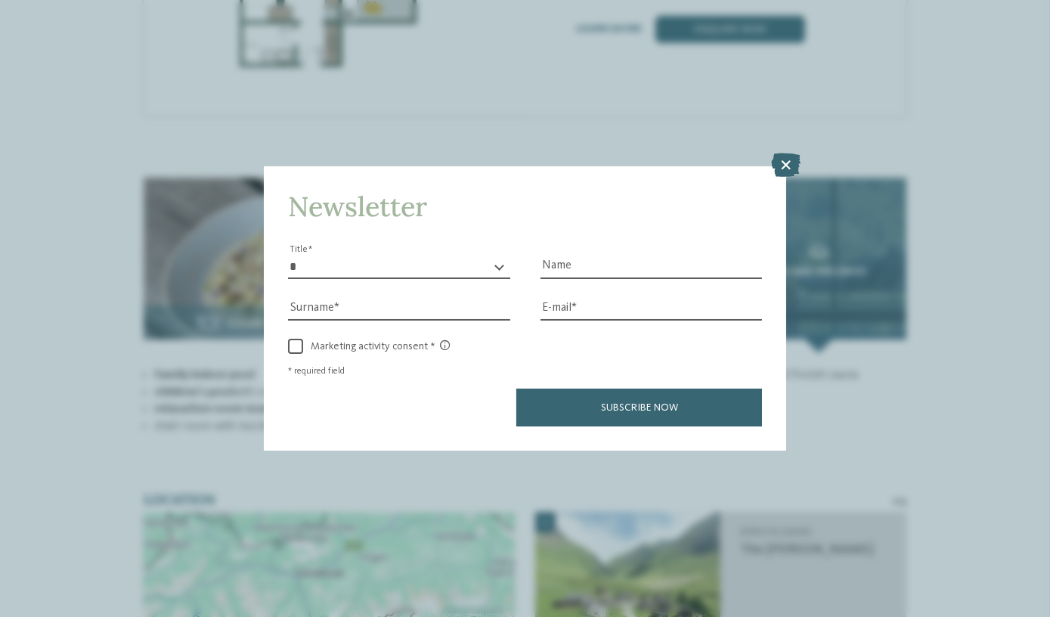
click at [780, 169] on icon at bounding box center [785, 165] width 29 height 24
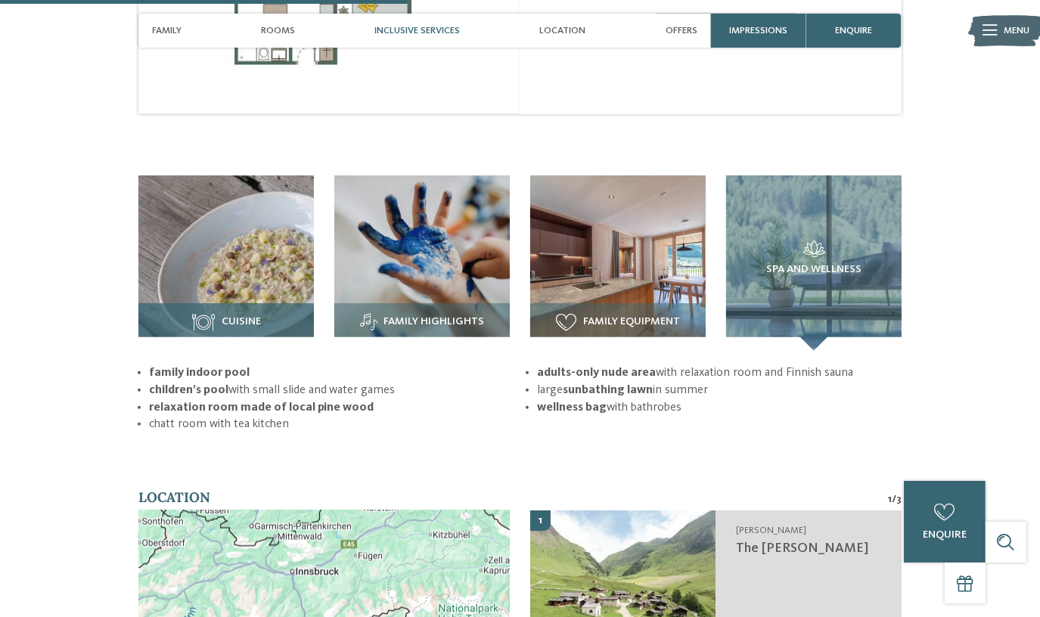
click at [278, 276] on img at bounding box center [225, 262] width 175 height 175
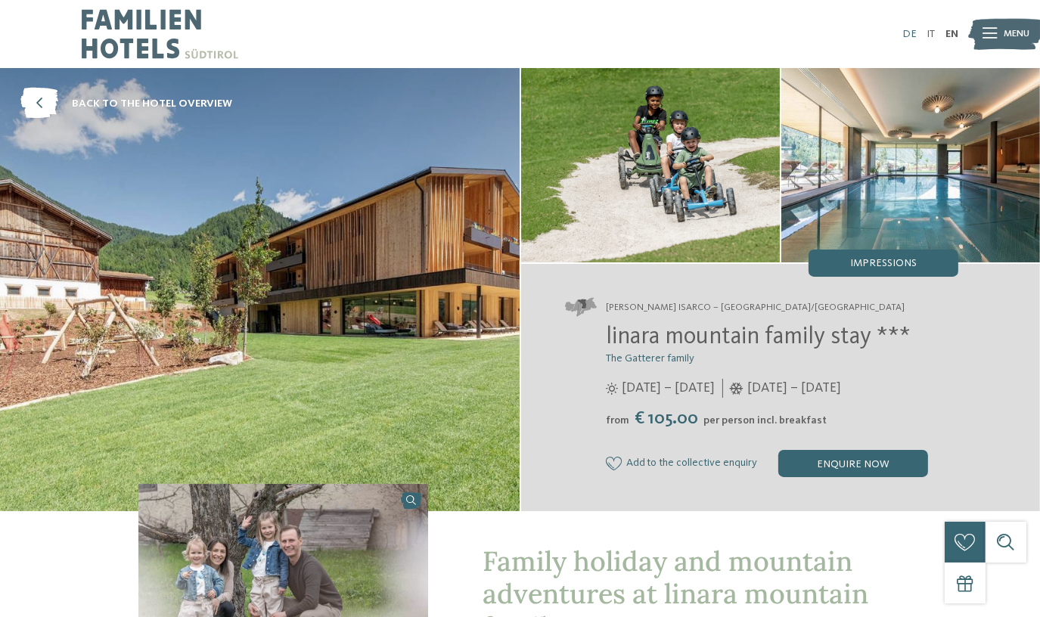
click at [910, 35] on link "DE" at bounding box center [909, 34] width 14 height 11
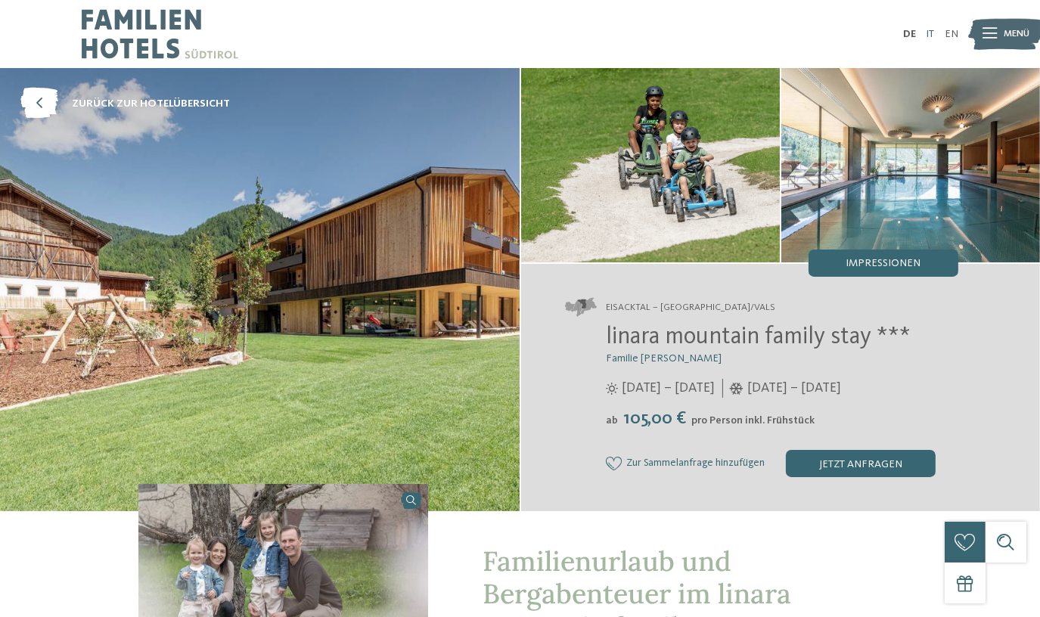
click at [929, 33] on link "IT" at bounding box center [930, 34] width 8 height 11
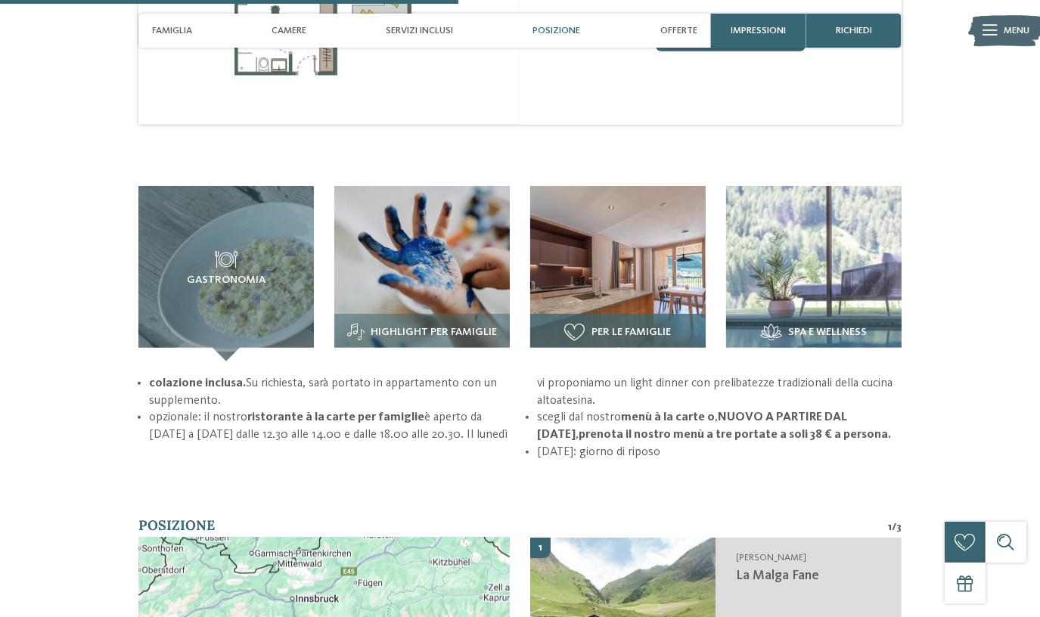
scroll to position [1718, 0]
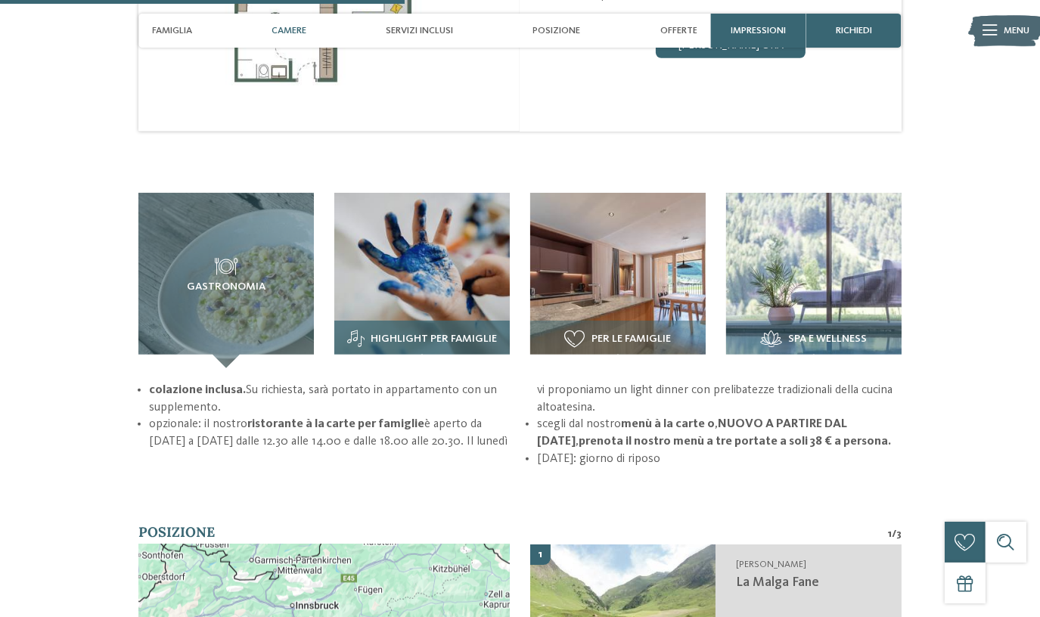
click at [438, 252] on img at bounding box center [421, 280] width 175 height 175
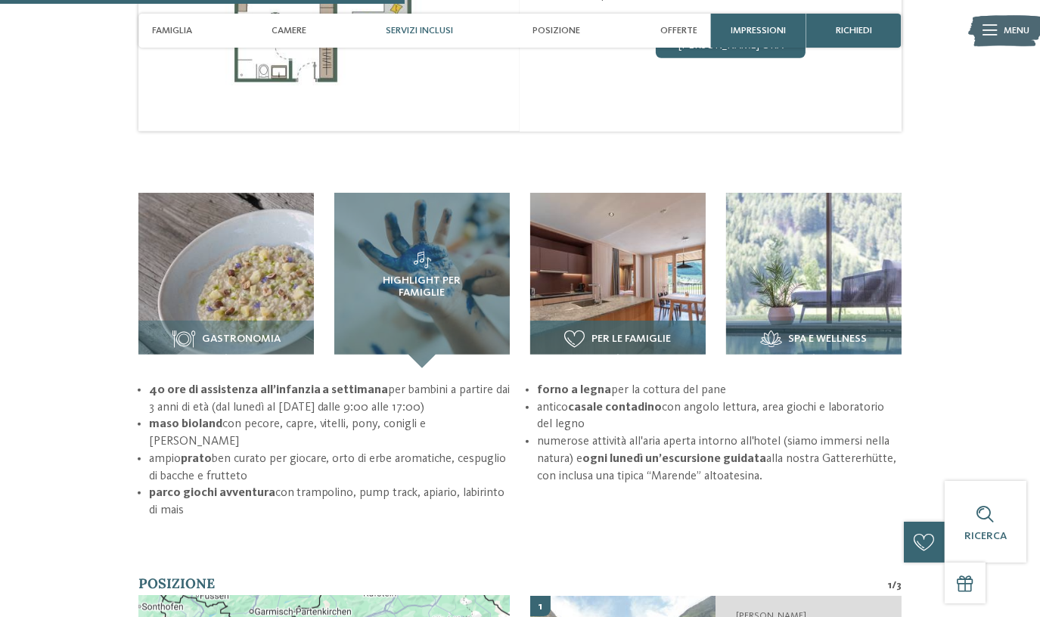
click at [593, 256] on img at bounding box center [617, 280] width 175 height 175
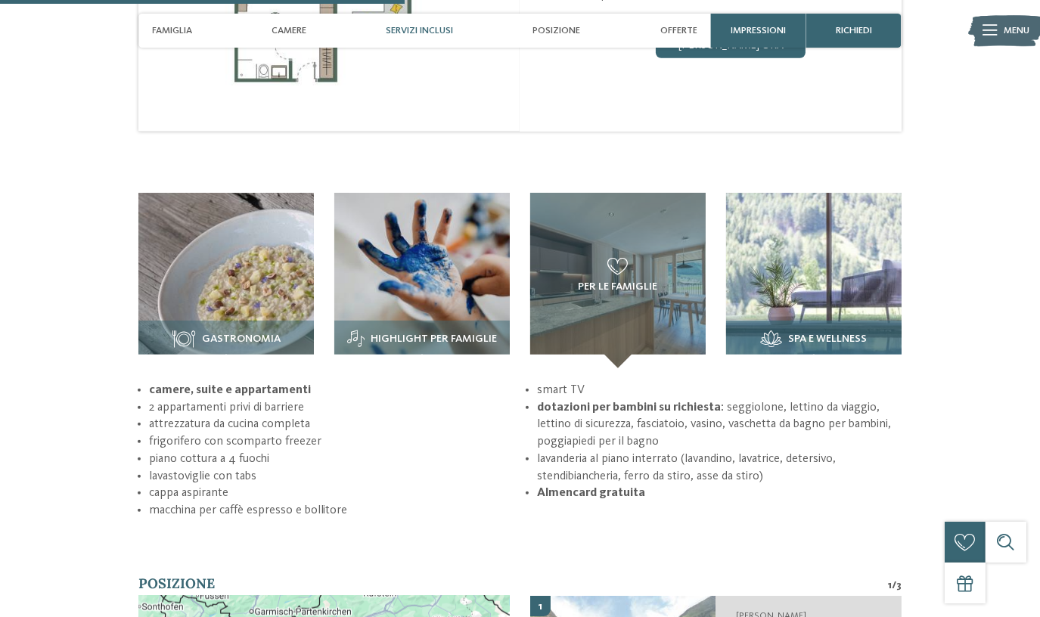
click at [824, 250] on img at bounding box center [813, 280] width 175 height 175
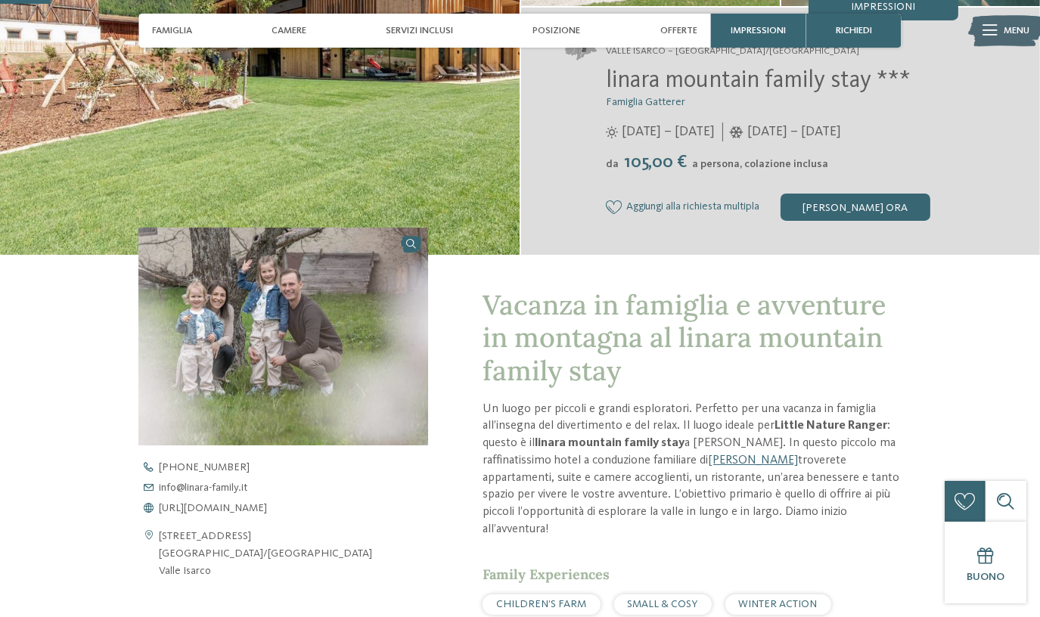
scroll to position [0, 0]
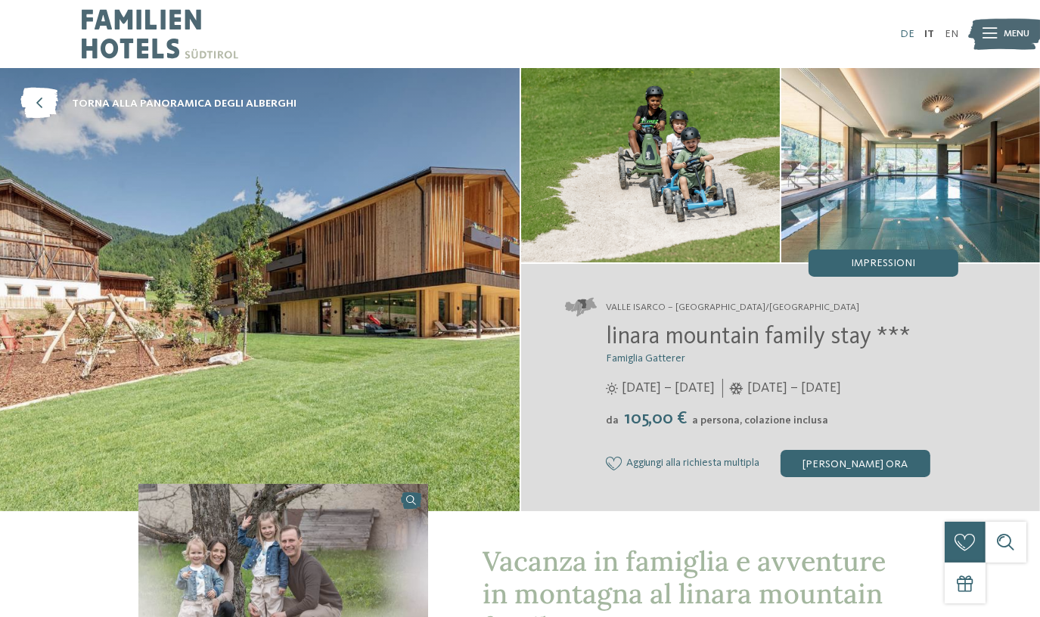
click at [912, 31] on link "DE" at bounding box center [907, 34] width 14 height 11
click at [908, 29] on link "DE" at bounding box center [907, 34] width 14 height 11
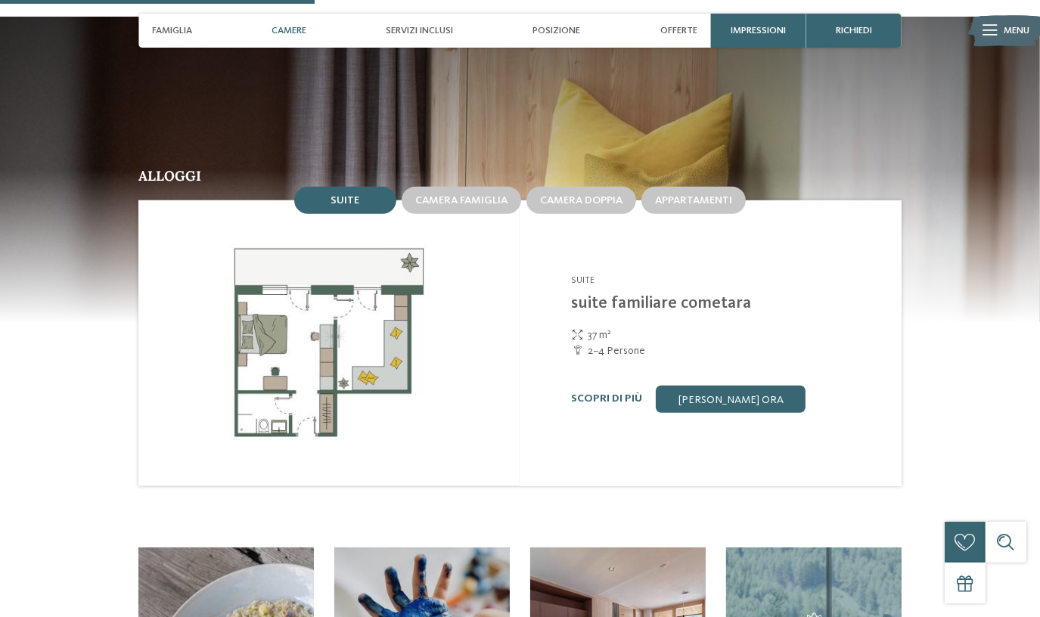
scroll to position [1375, 0]
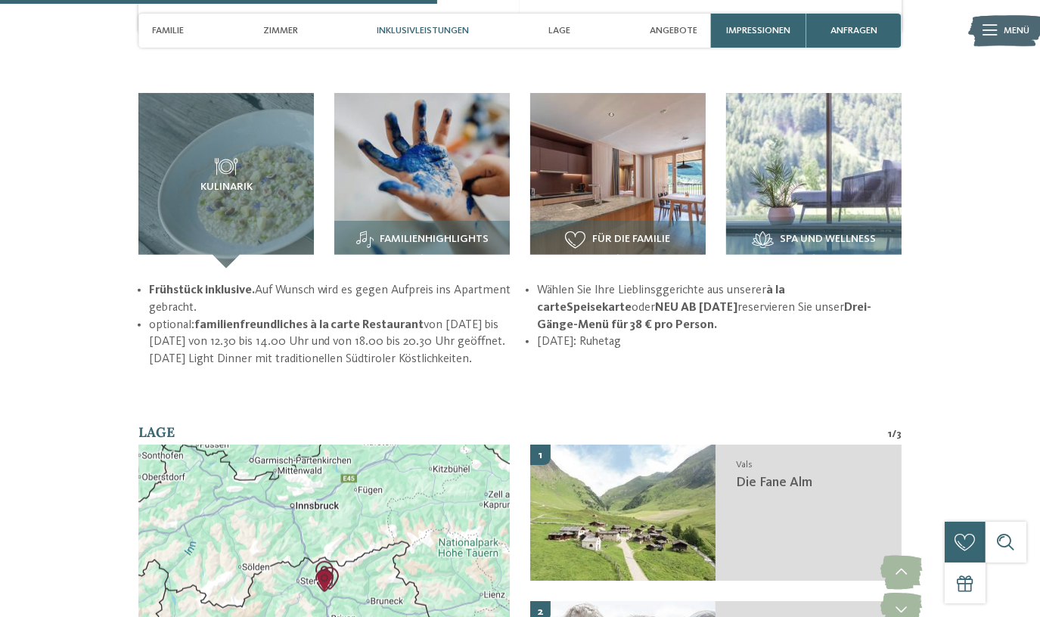
scroll to position [1856, 0]
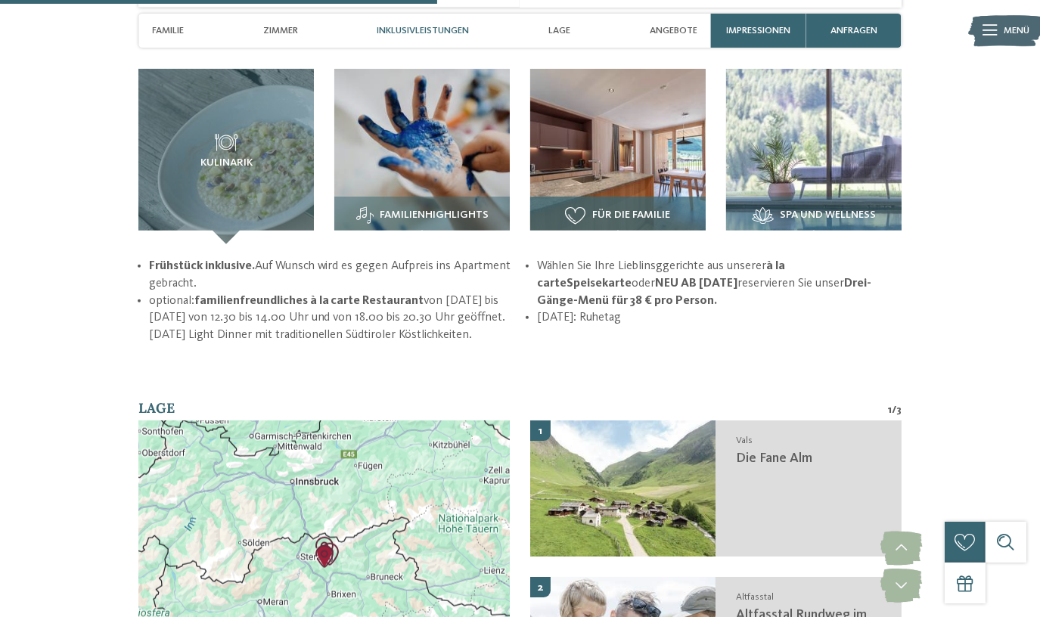
click at [594, 137] on img at bounding box center [617, 156] width 175 height 175
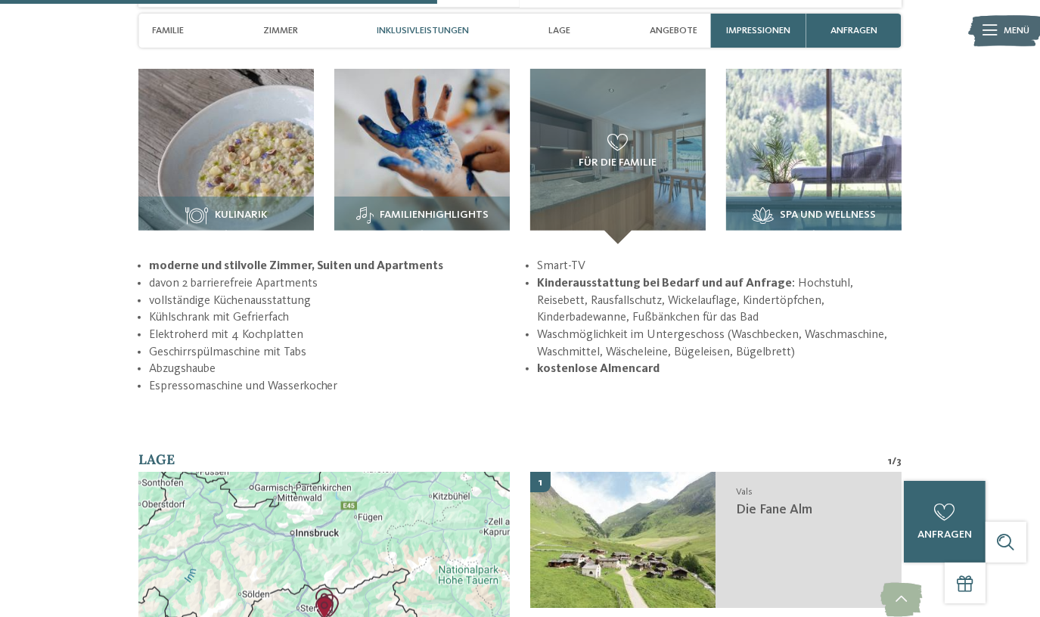
click at [815, 130] on img at bounding box center [813, 156] width 175 height 175
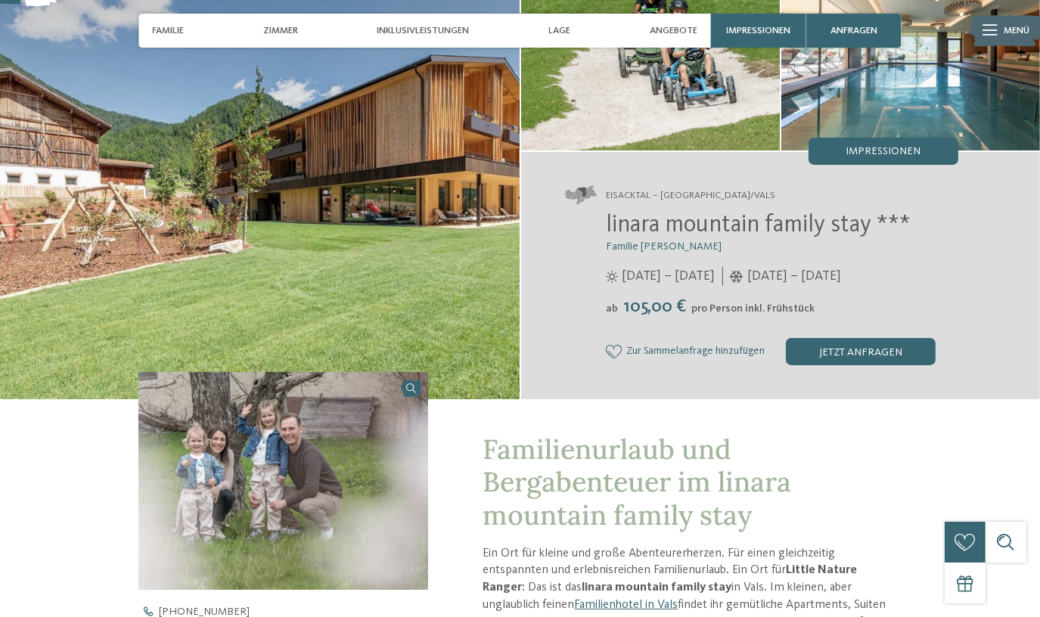
scroll to position [0, 0]
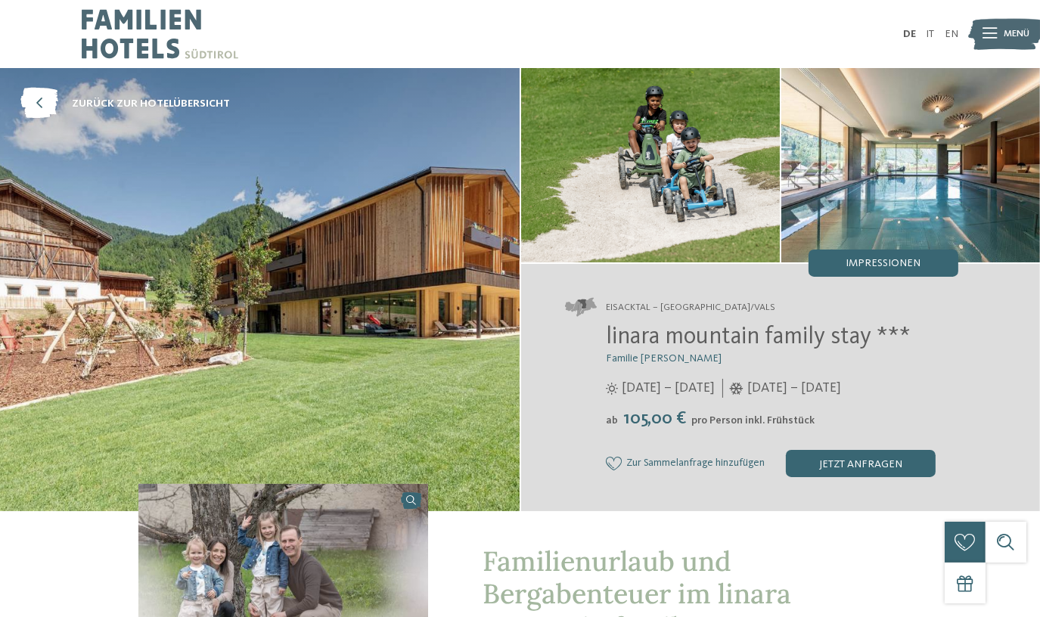
click at [942, 33] on ul "DE IT EN" at bounding box center [930, 34] width 55 height 11
click at [953, 31] on link "EN" at bounding box center [951, 34] width 14 height 11
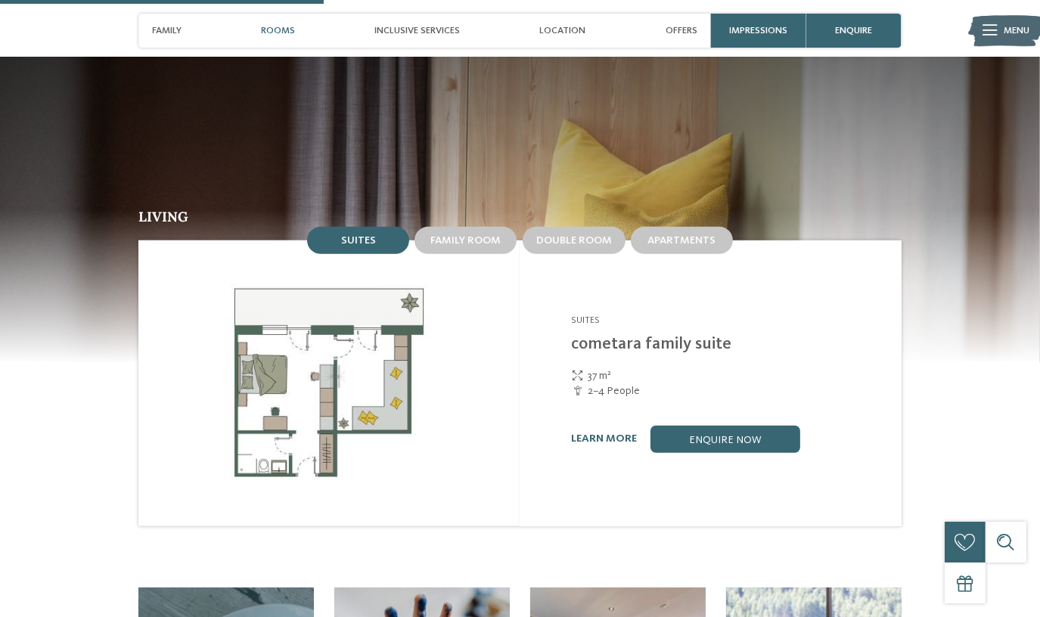
scroll to position [1718, 0]
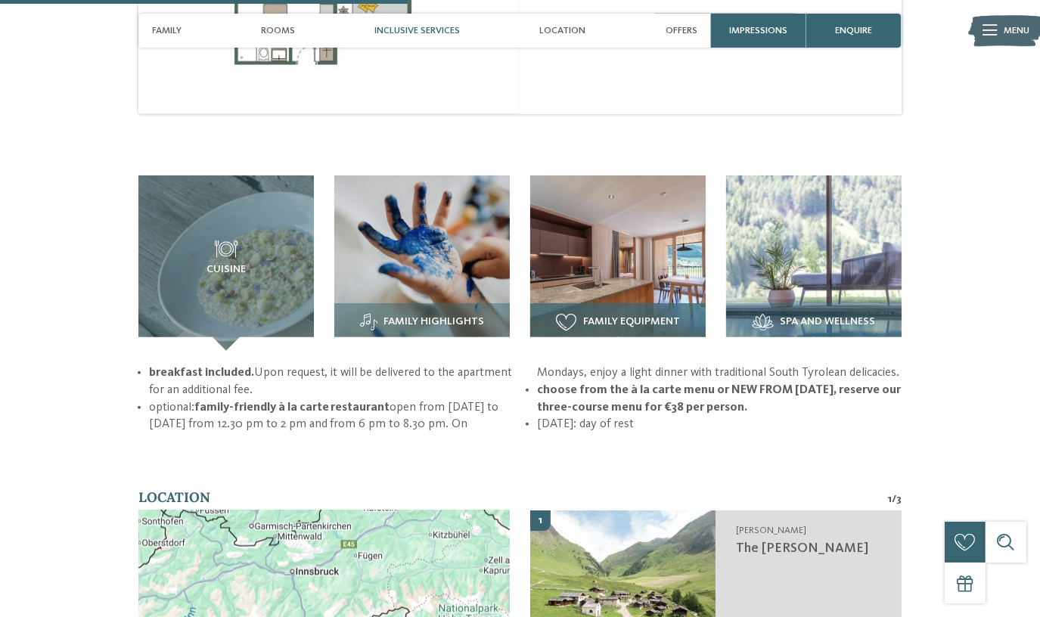
click at [639, 243] on img at bounding box center [617, 262] width 175 height 175
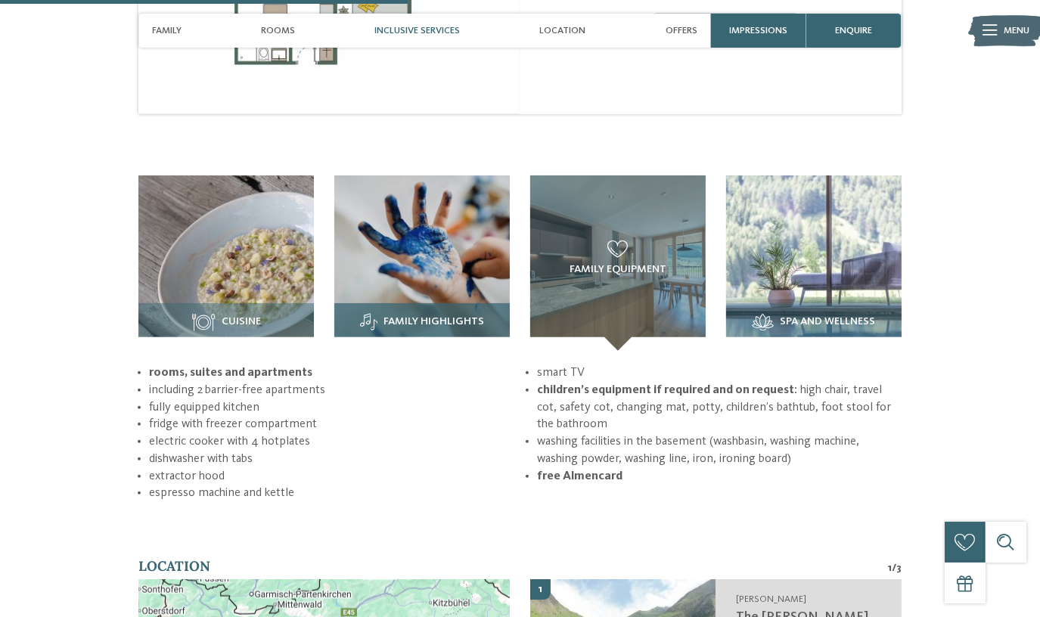
click at [454, 250] on img at bounding box center [421, 262] width 175 height 175
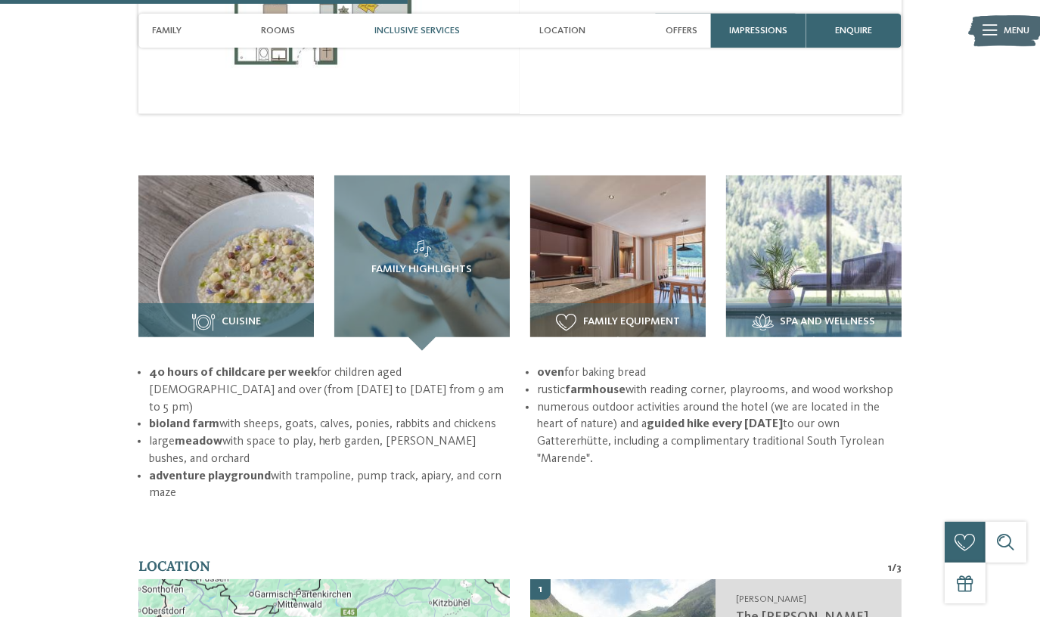
click at [277, 258] on img at bounding box center [225, 262] width 175 height 175
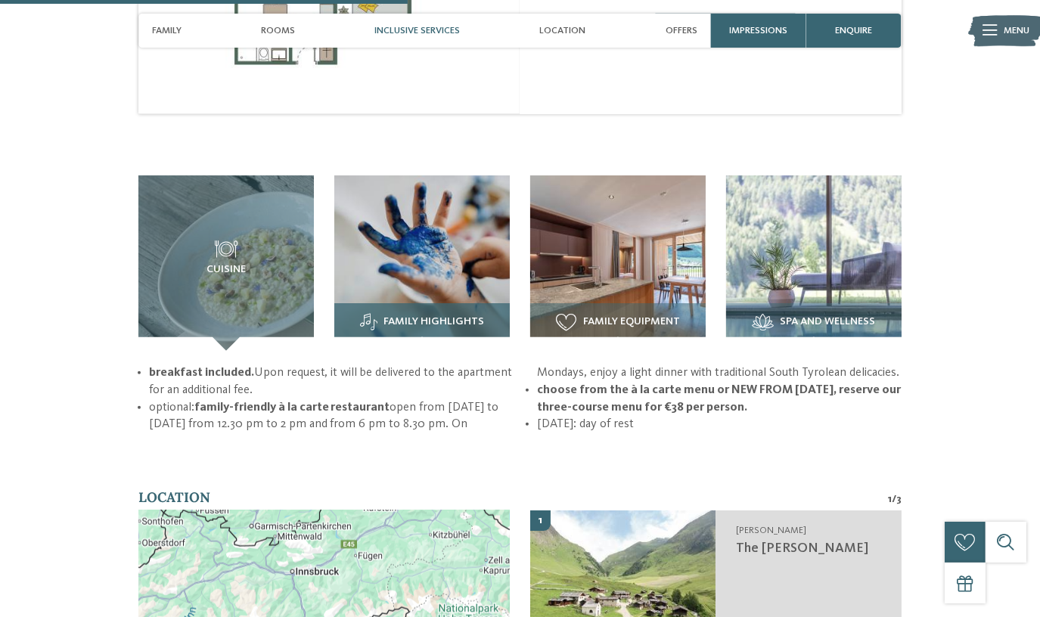
click at [491, 244] on img at bounding box center [421, 262] width 175 height 175
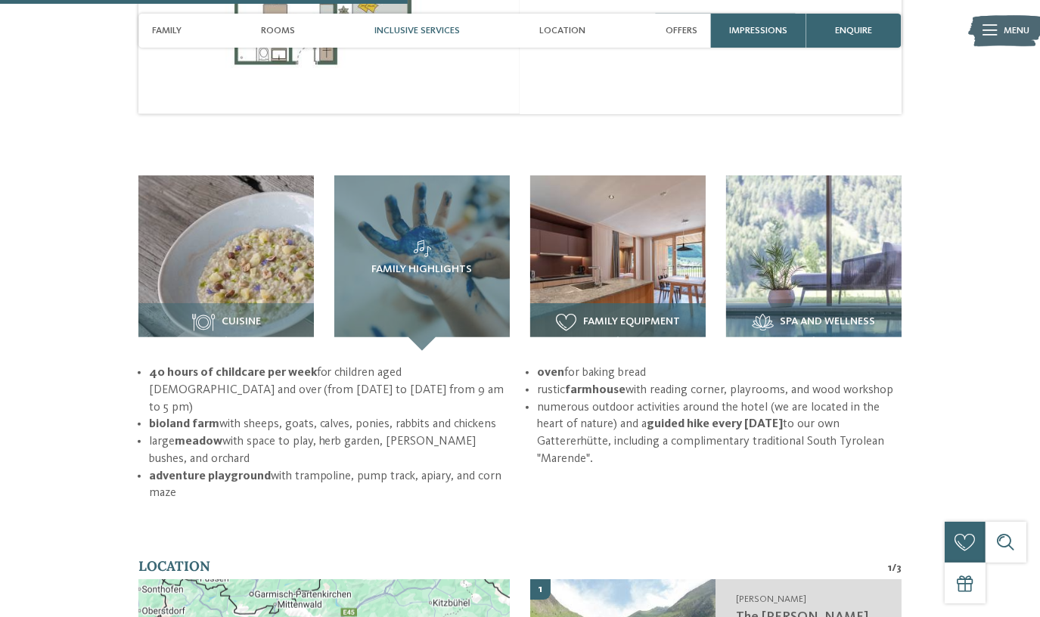
click at [640, 247] on img at bounding box center [617, 262] width 175 height 175
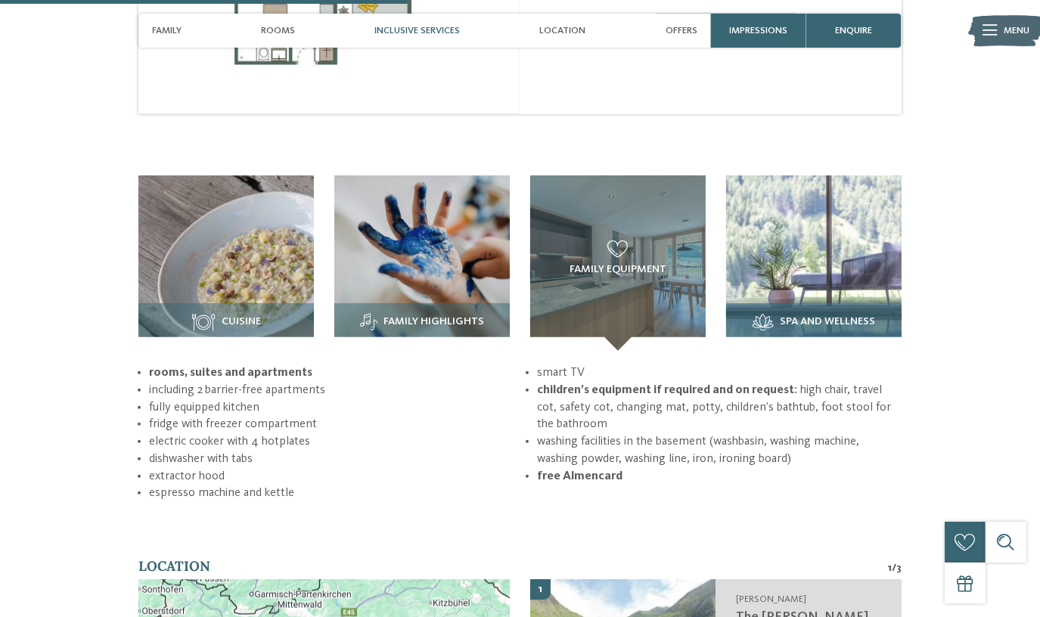
click at [801, 246] on img at bounding box center [813, 262] width 175 height 175
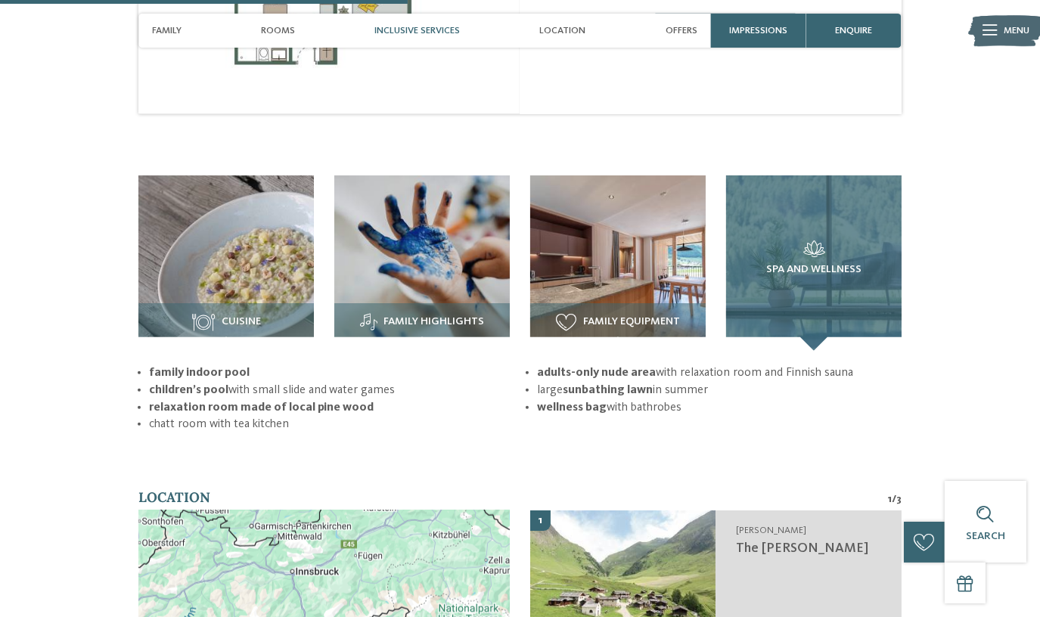
click at [805, 246] on h3 "Spa and wellness" at bounding box center [813, 258] width 121 height 36
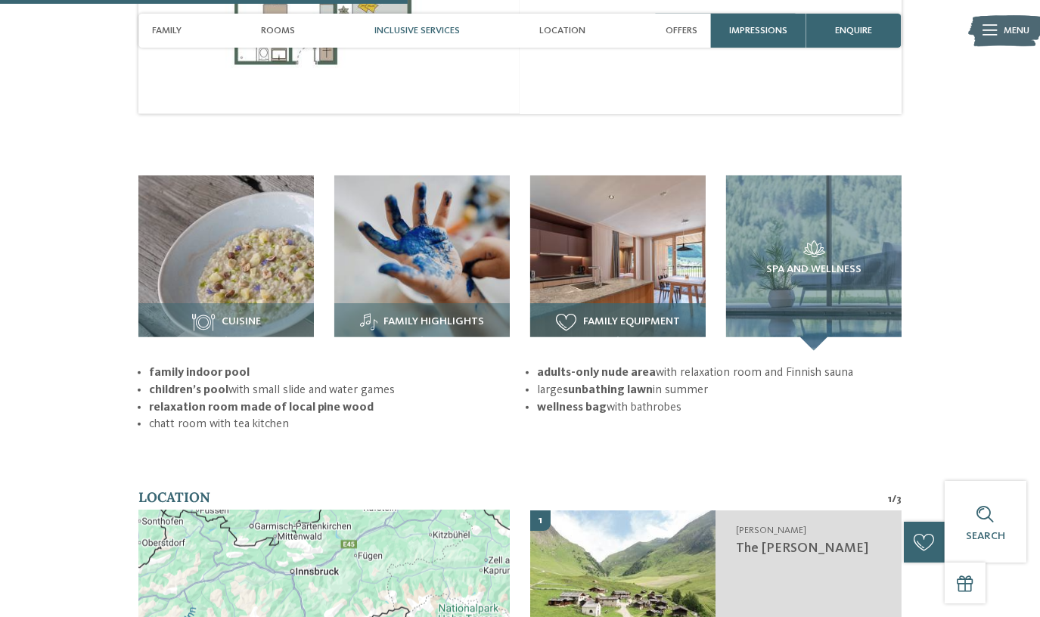
click at [612, 247] on img at bounding box center [617, 262] width 175 height 175
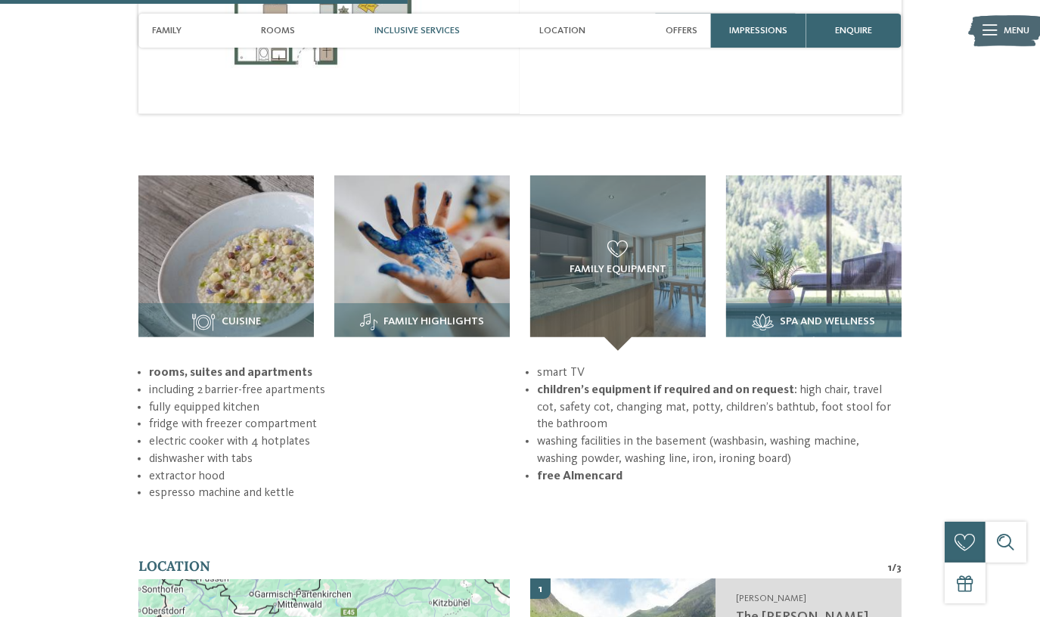
click at [820, 253] on img at bounding box center [813, 262] width 175 height 175
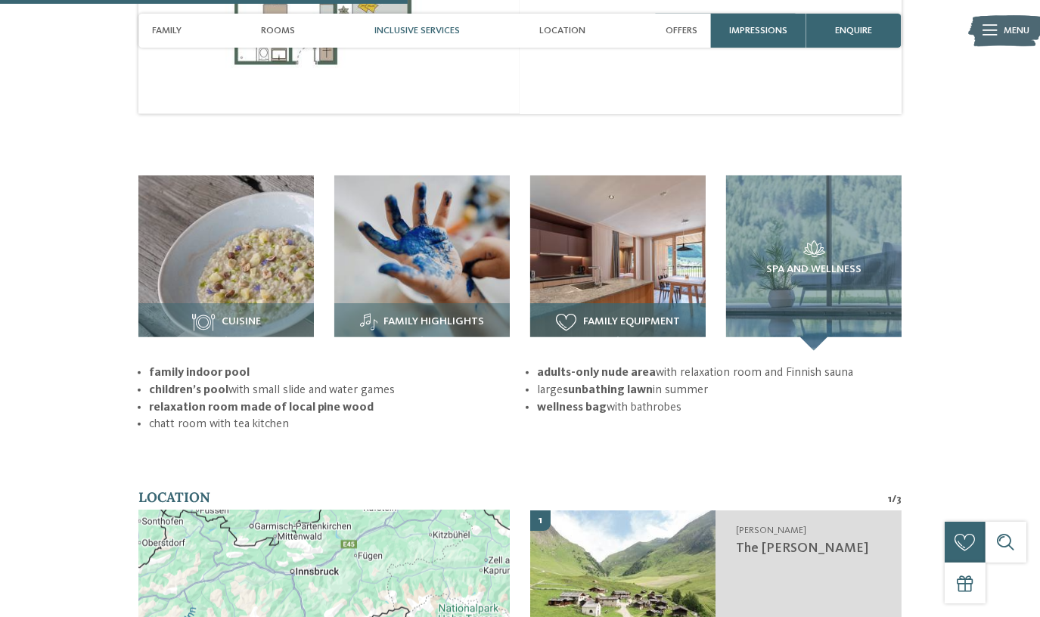
click at [613, 256] on img at bounding box center [617, 262] width 175 height 175
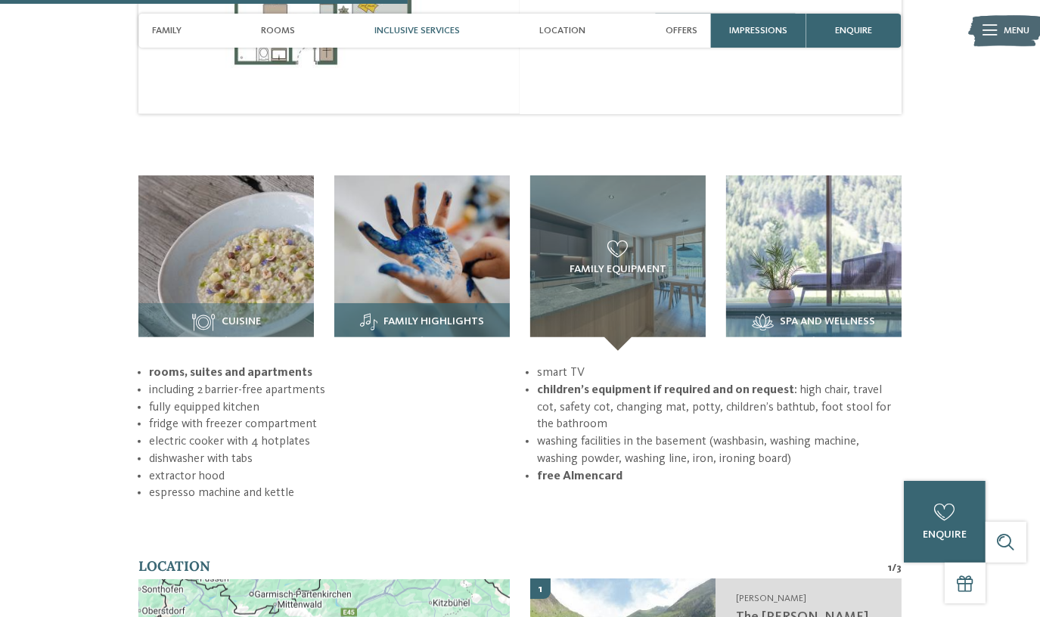
click at [442, 250] on img at bounding box center [421, 262] width 175 height 175
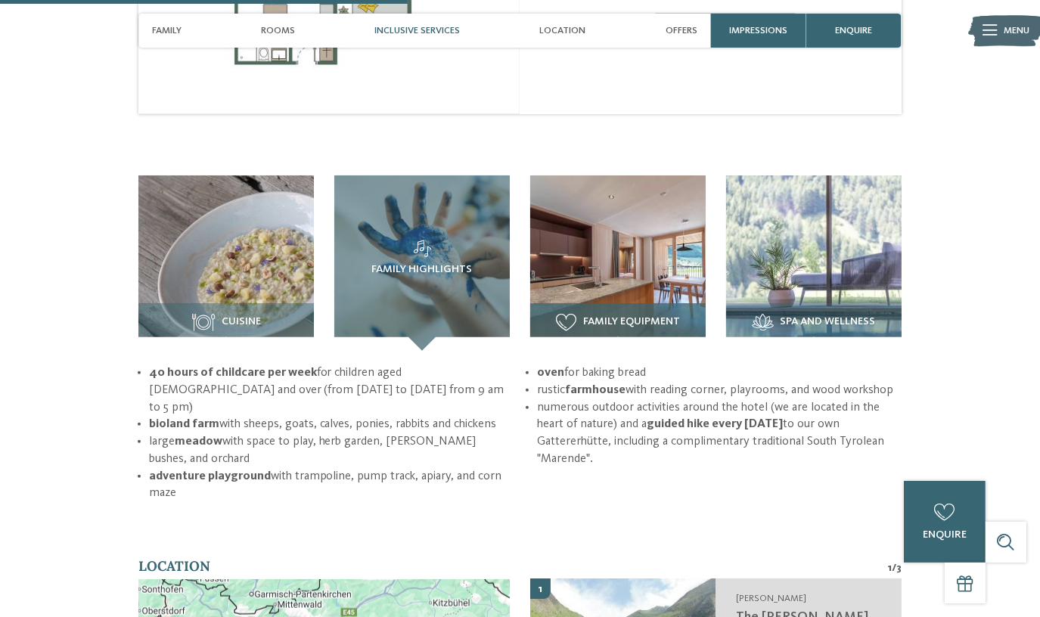
click at [640, 253] on img at bounding box center [617, 262] width 175 height 175
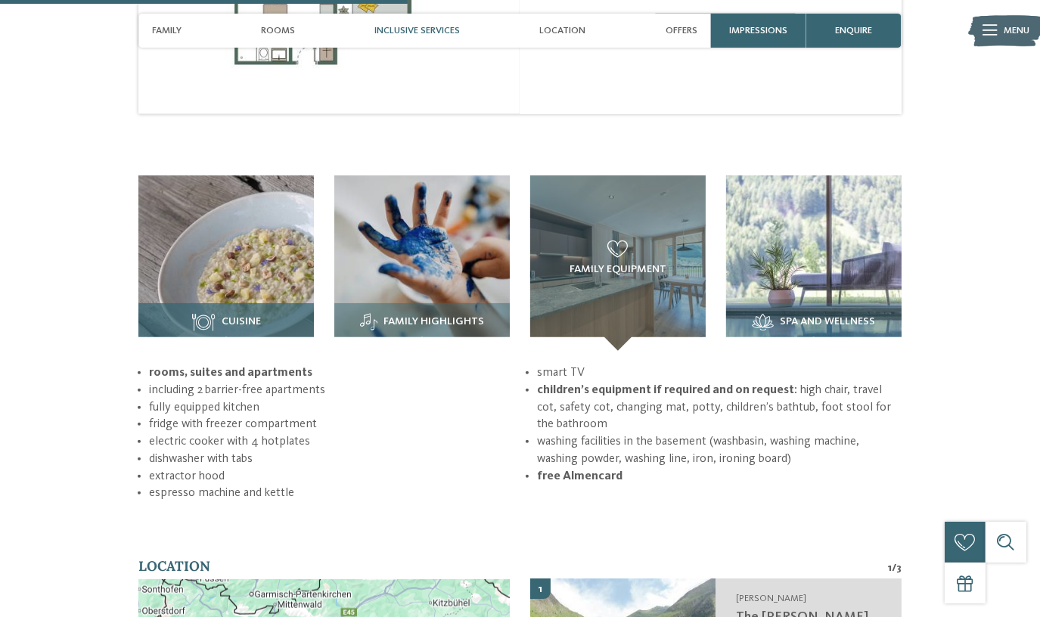
click at [189, 244] on img at bounding box center [225, 262] width 175 height 175
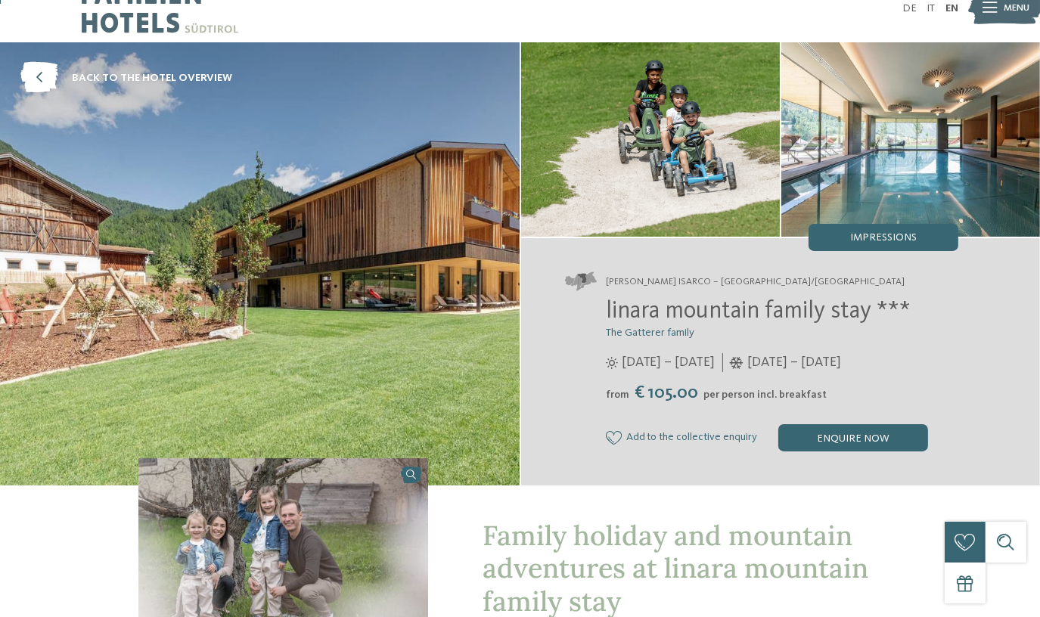
scroll to position [0, 0]
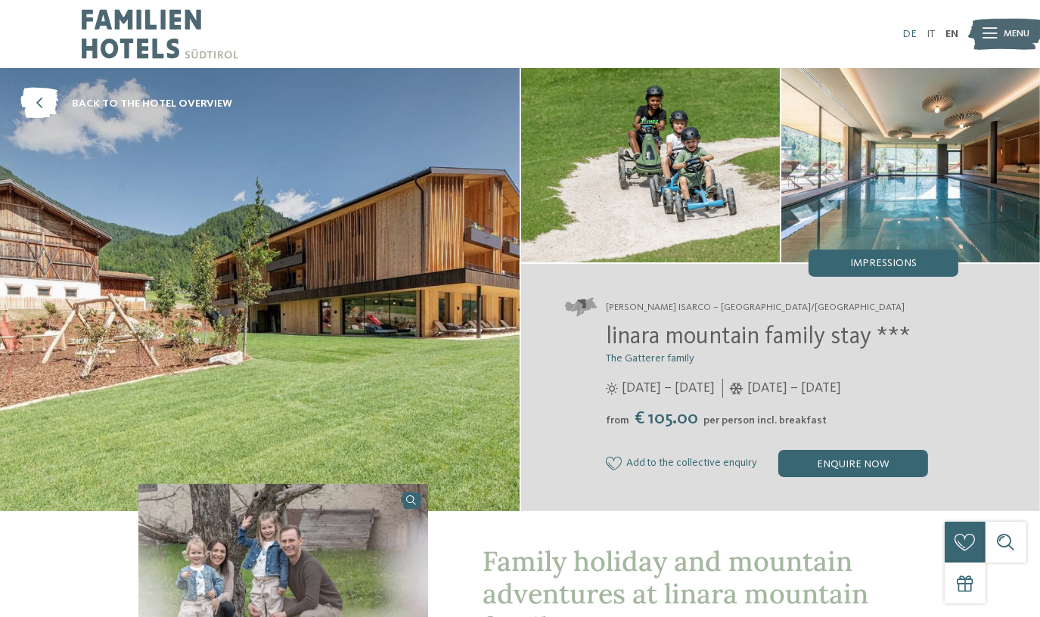
click at [904, 33] on link "DE" at bounding box center [909, 34] width 14 height 11
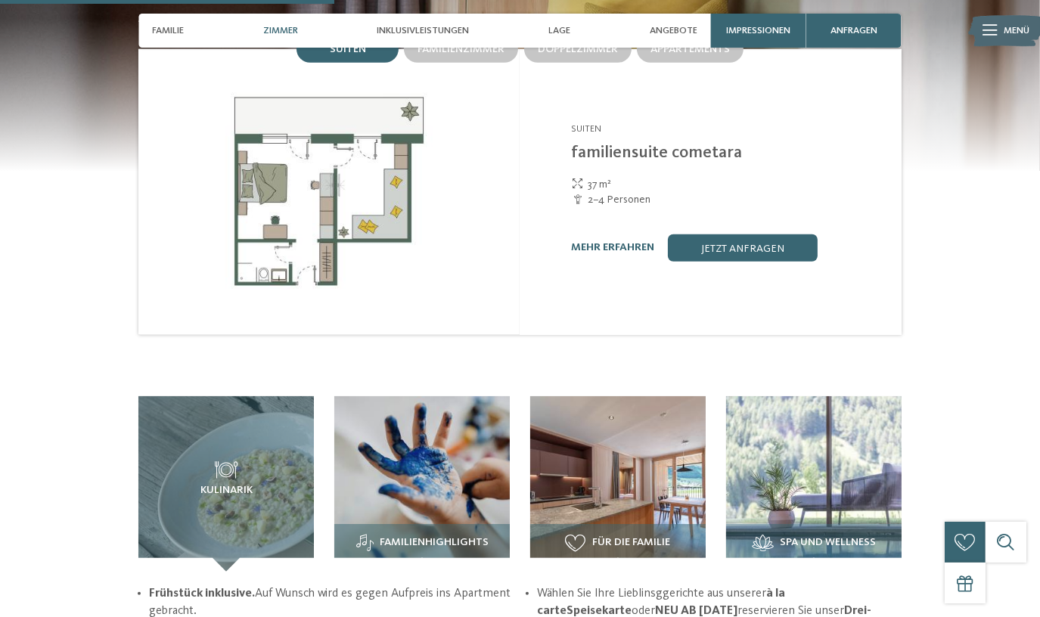
scroll to position [1237, 0]
